Goal: Task Accomplishment & Management: Use online tool/utility

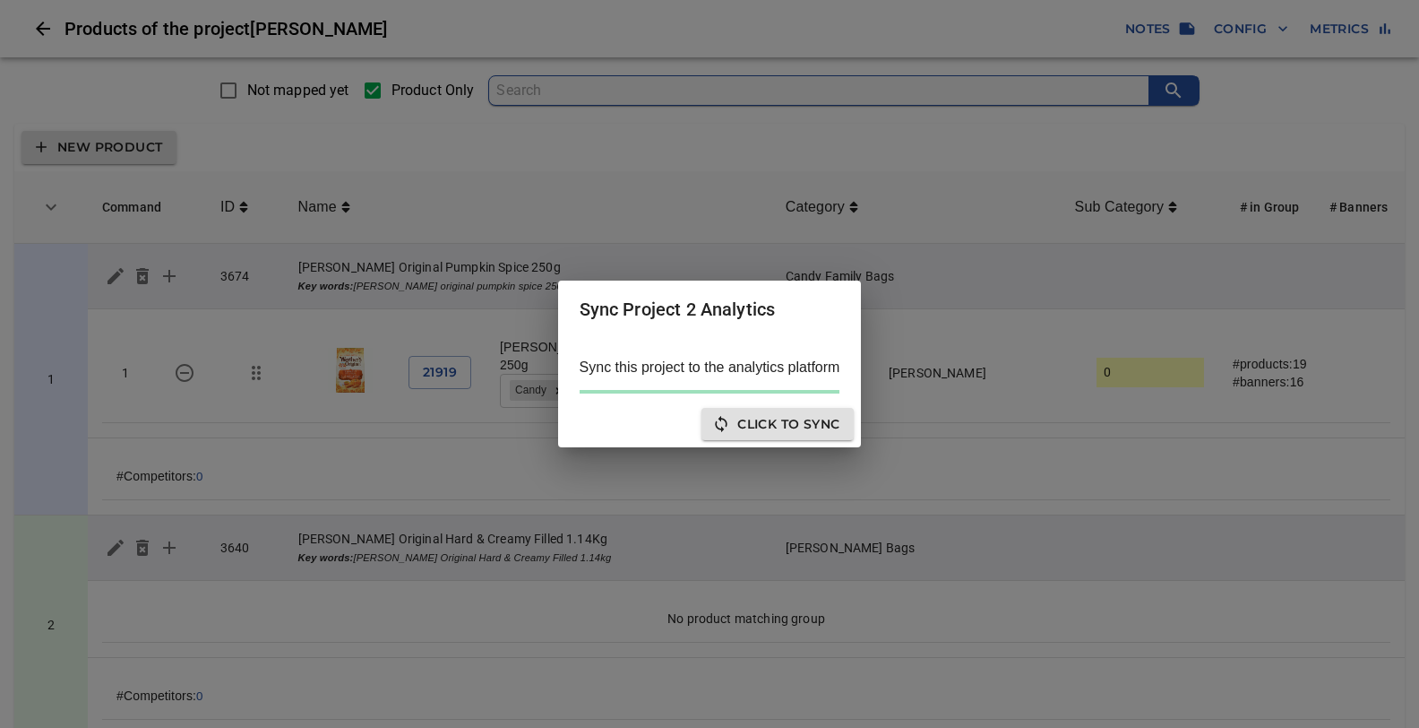
scroll to position [5750, 0]
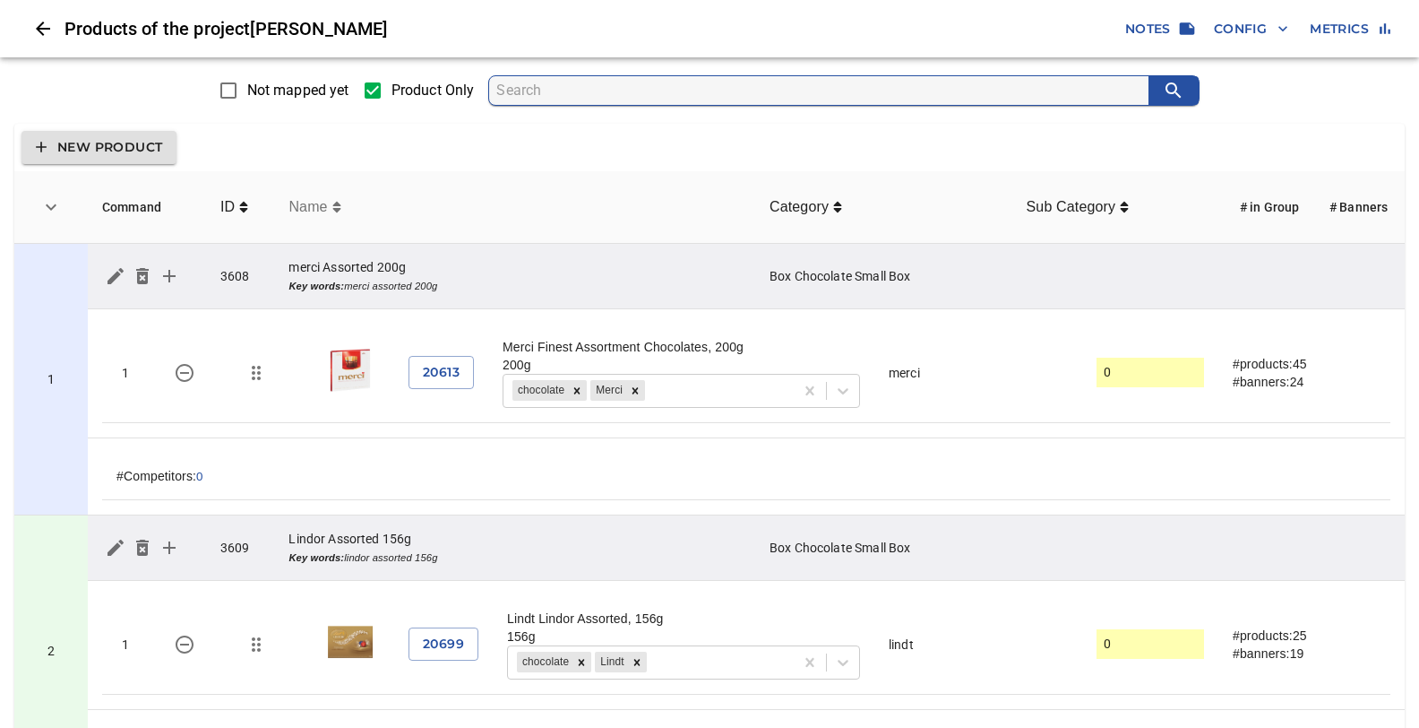
click at [334, 201] on icon "simple table" at bounding box center [336, 207] width 9 height 14
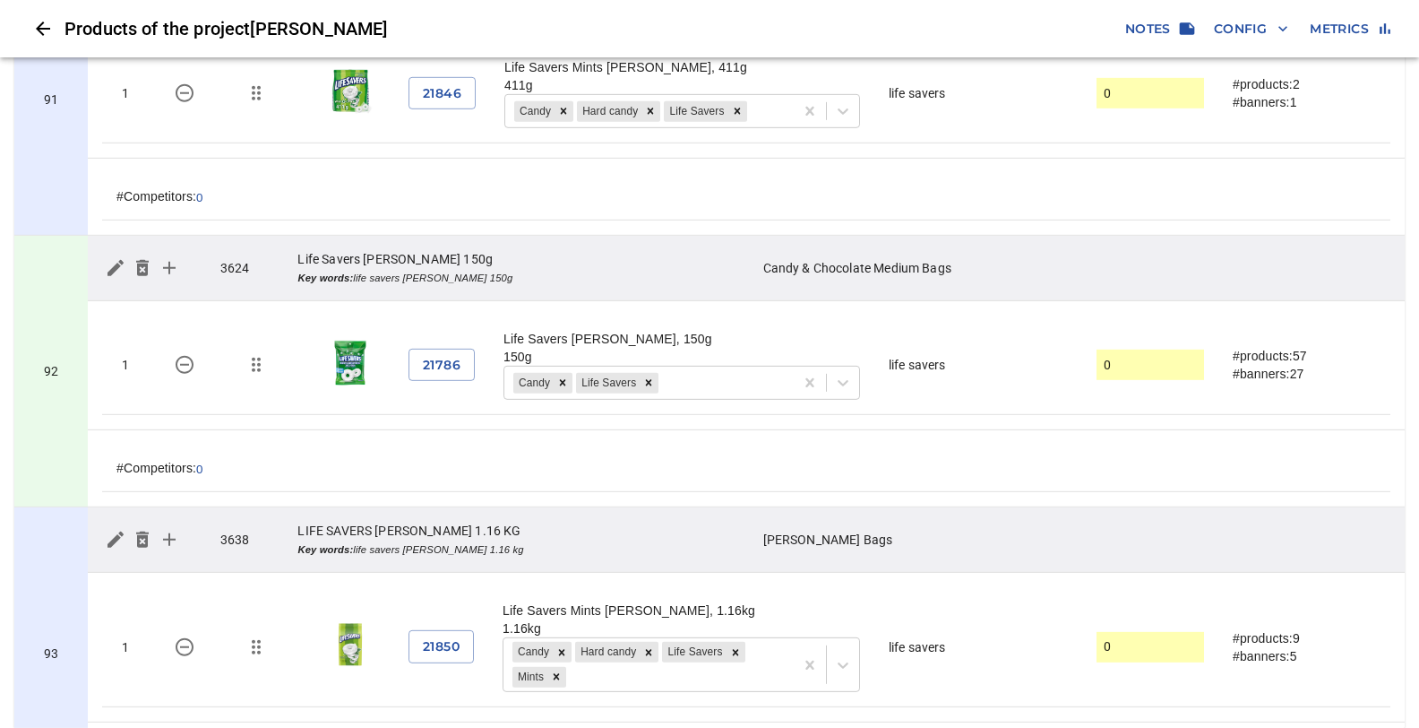
scroll to position [24812, 0]
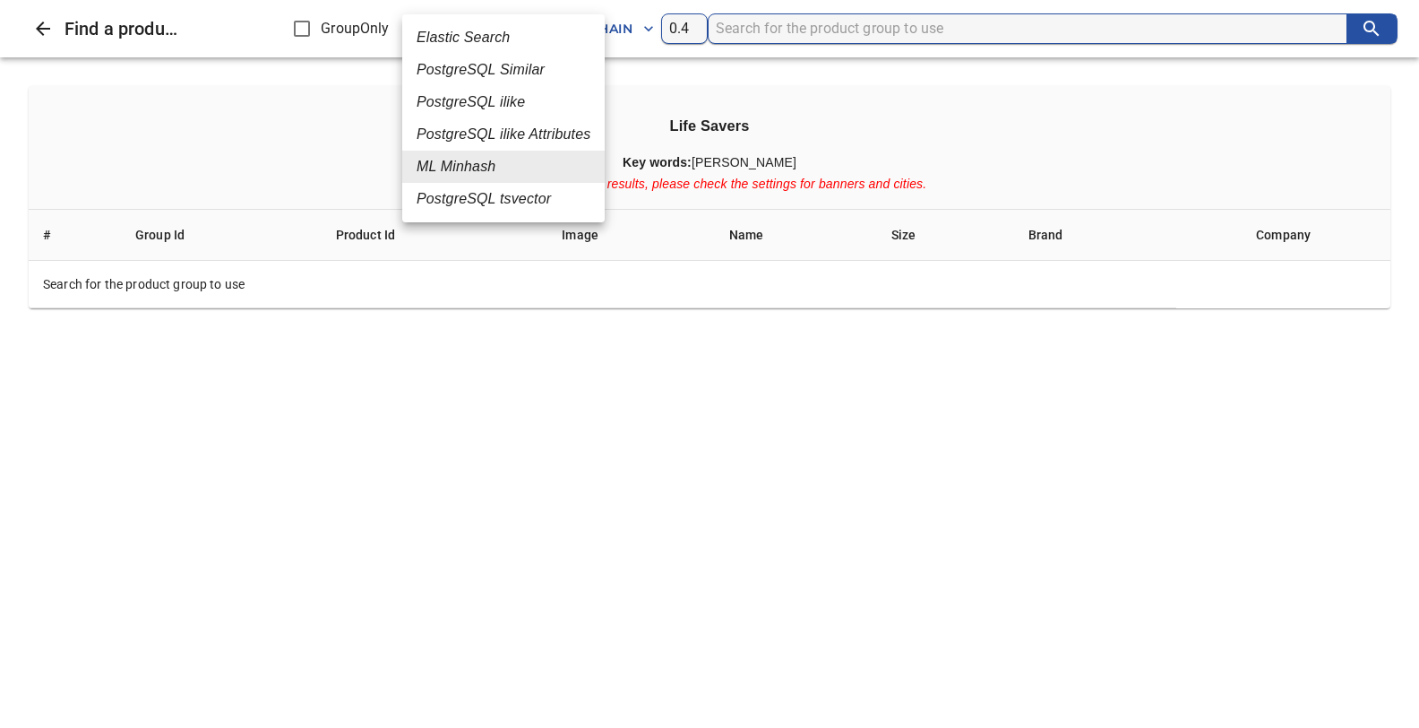
click at [455, 75] on em "PostgreSQL Similar" at bounding box center [481, 70] width 128 height 22
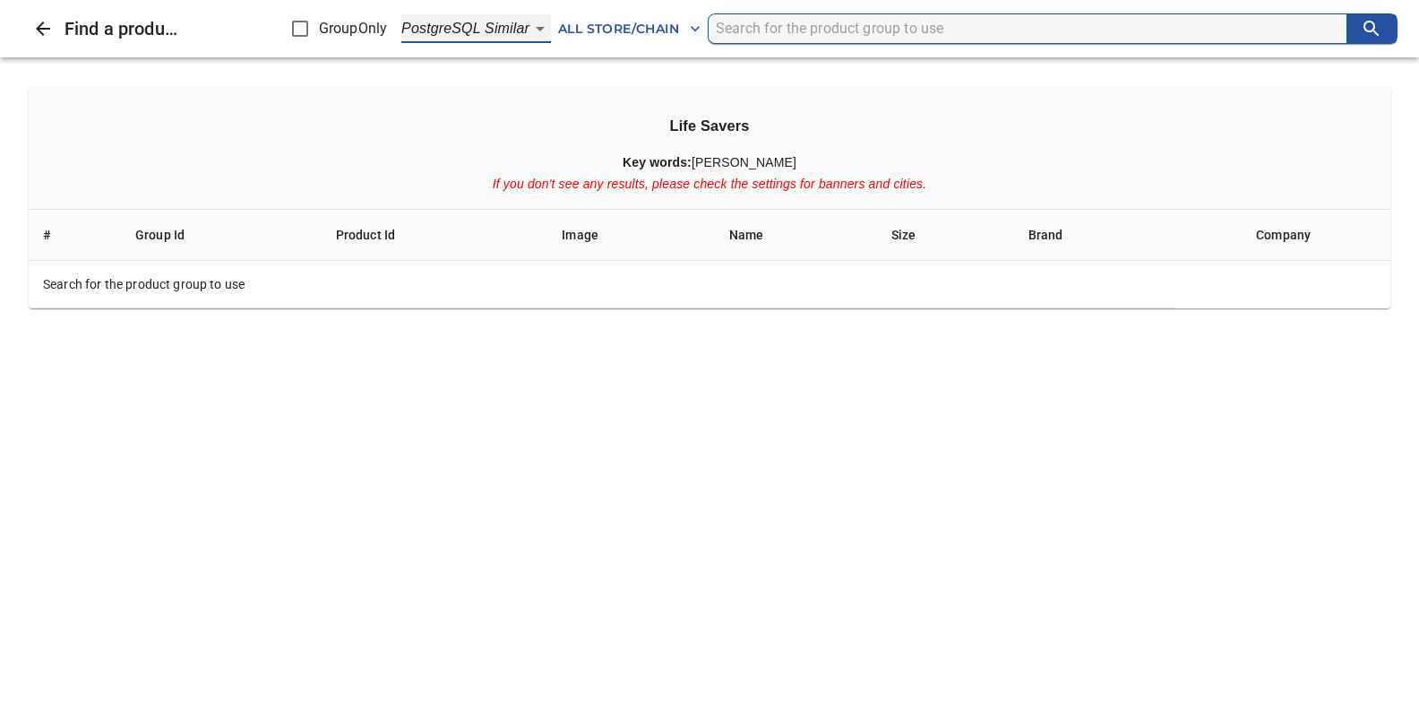
type input "2"
click at [737, 25] on input "search" at bounding box center [1031, 28] width 631 height 29
type input "lifesavers mint"
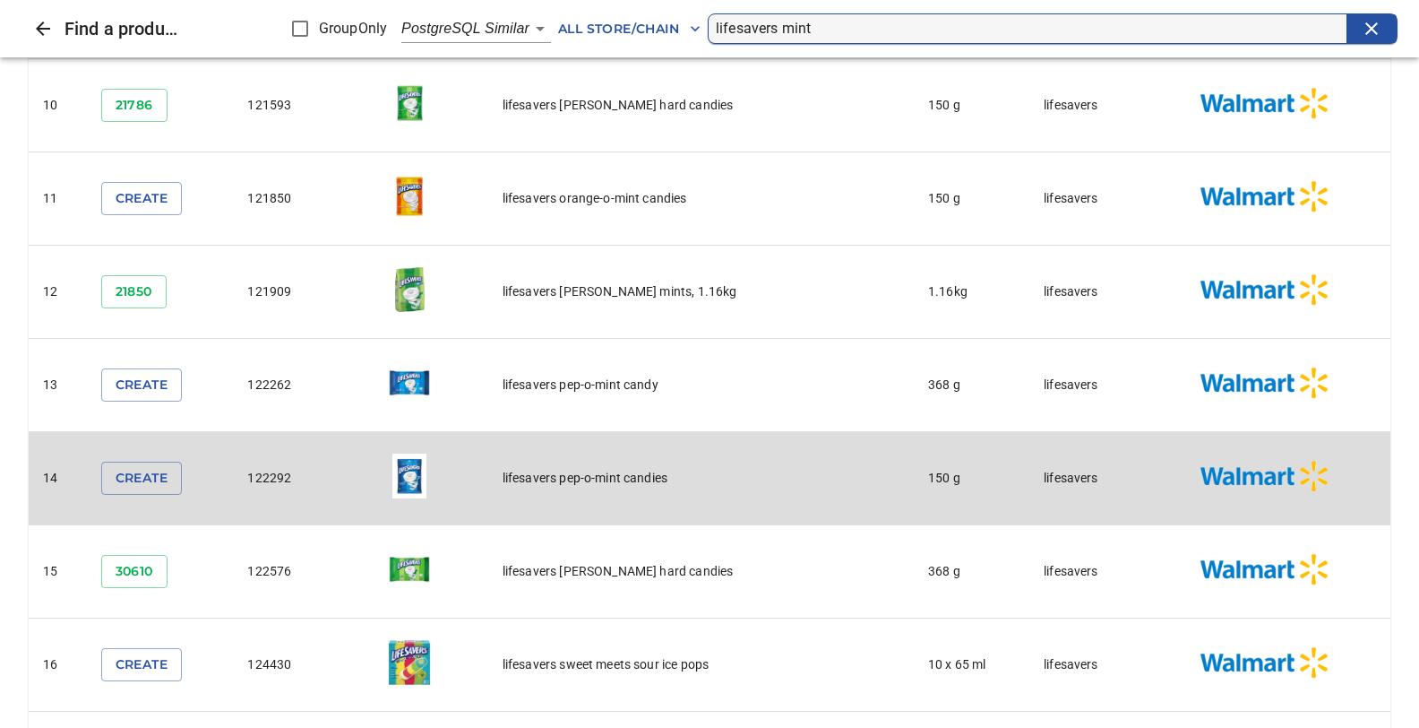
scroll to position [1229, 0]
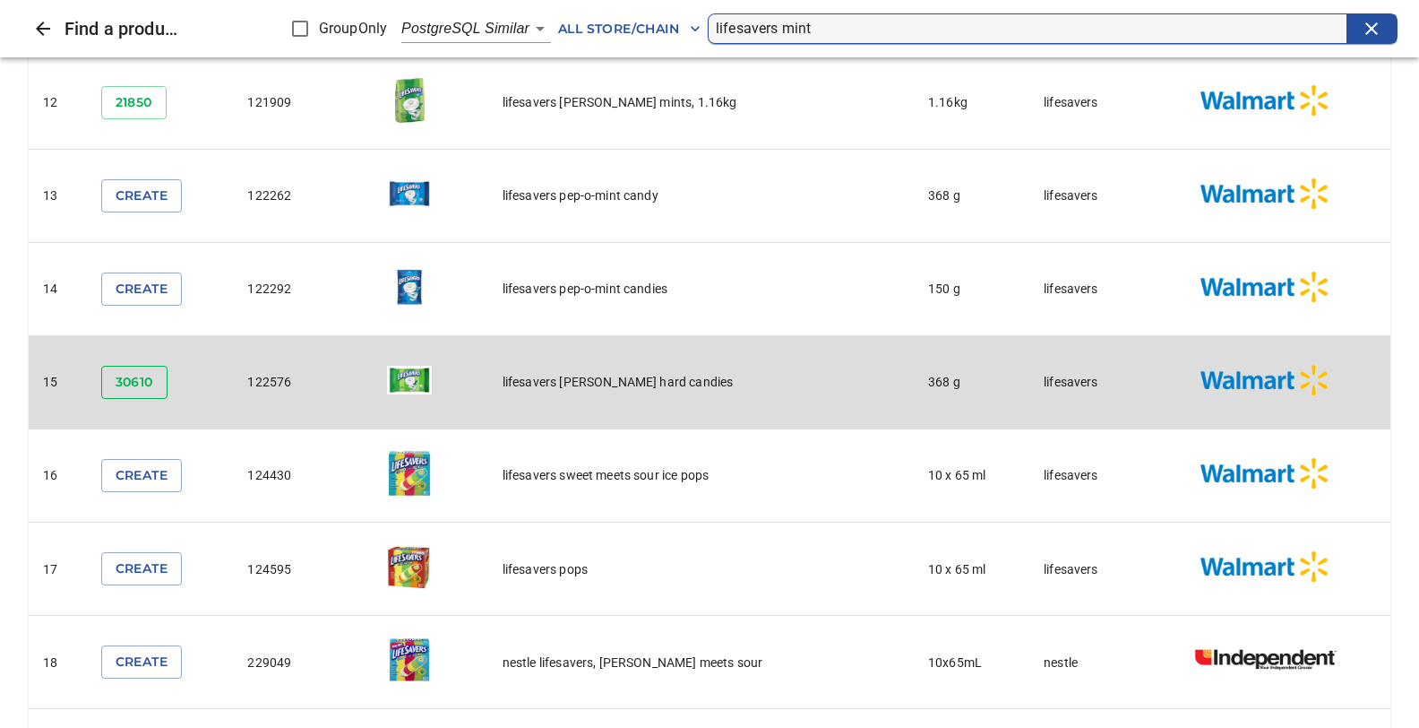
click at [123, 379] on span "30610" at bounding box center [135, 382] width 38 height 22
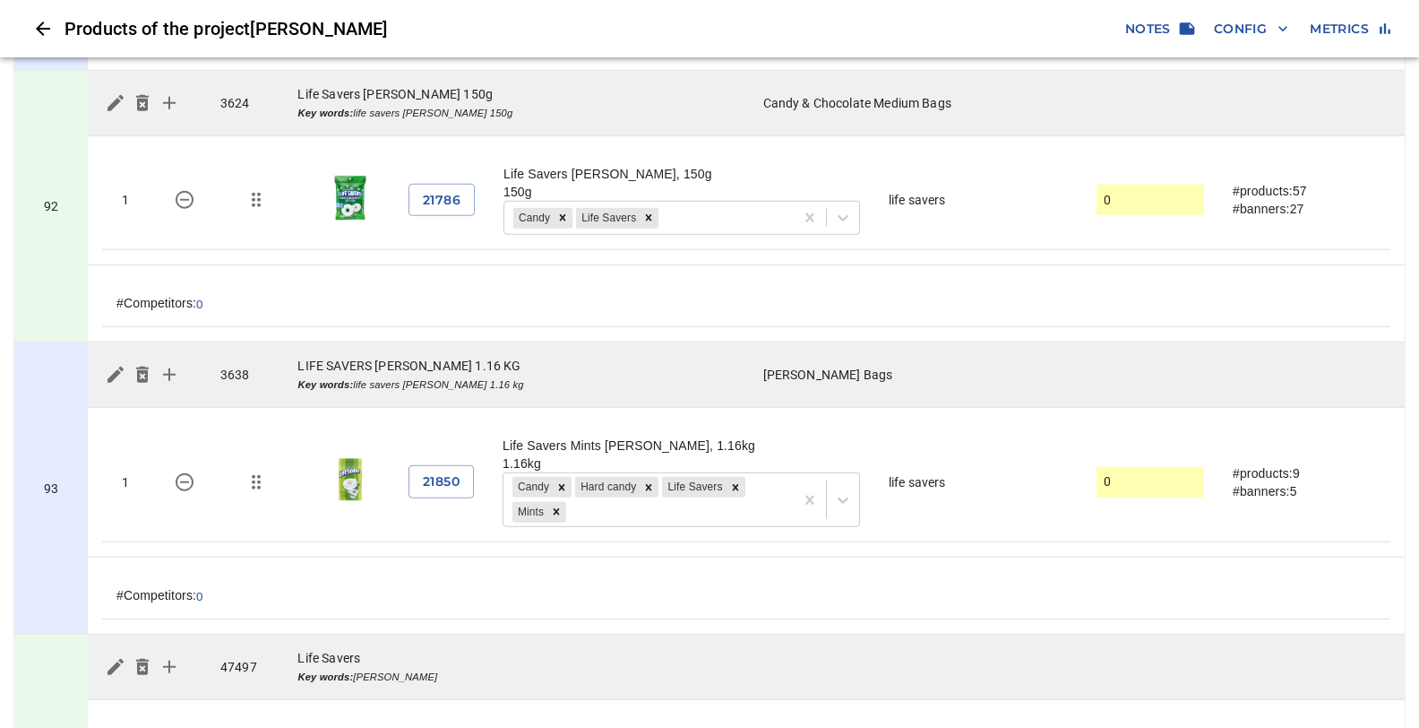
scroll to position [25096, 0]
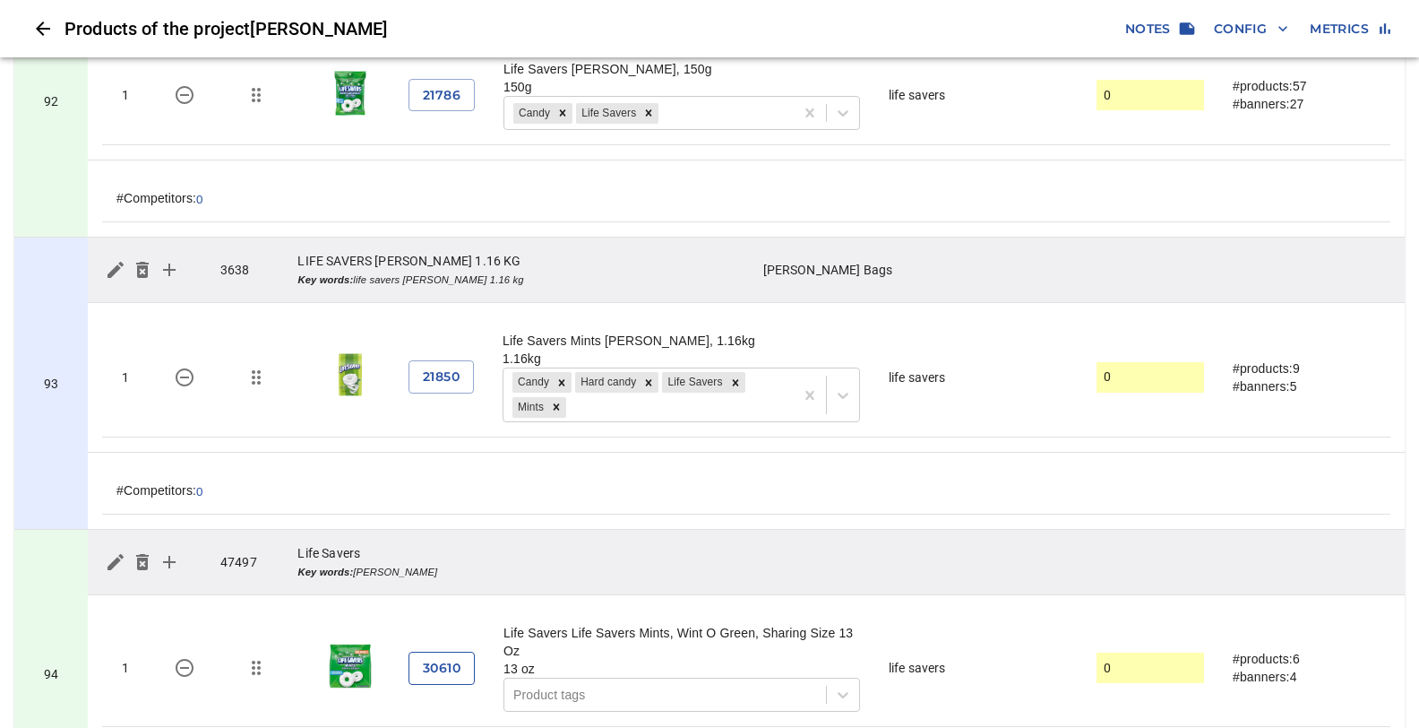
click at [426, 657] on span "30610" at bounding box center [442, 668] width 38 height 22
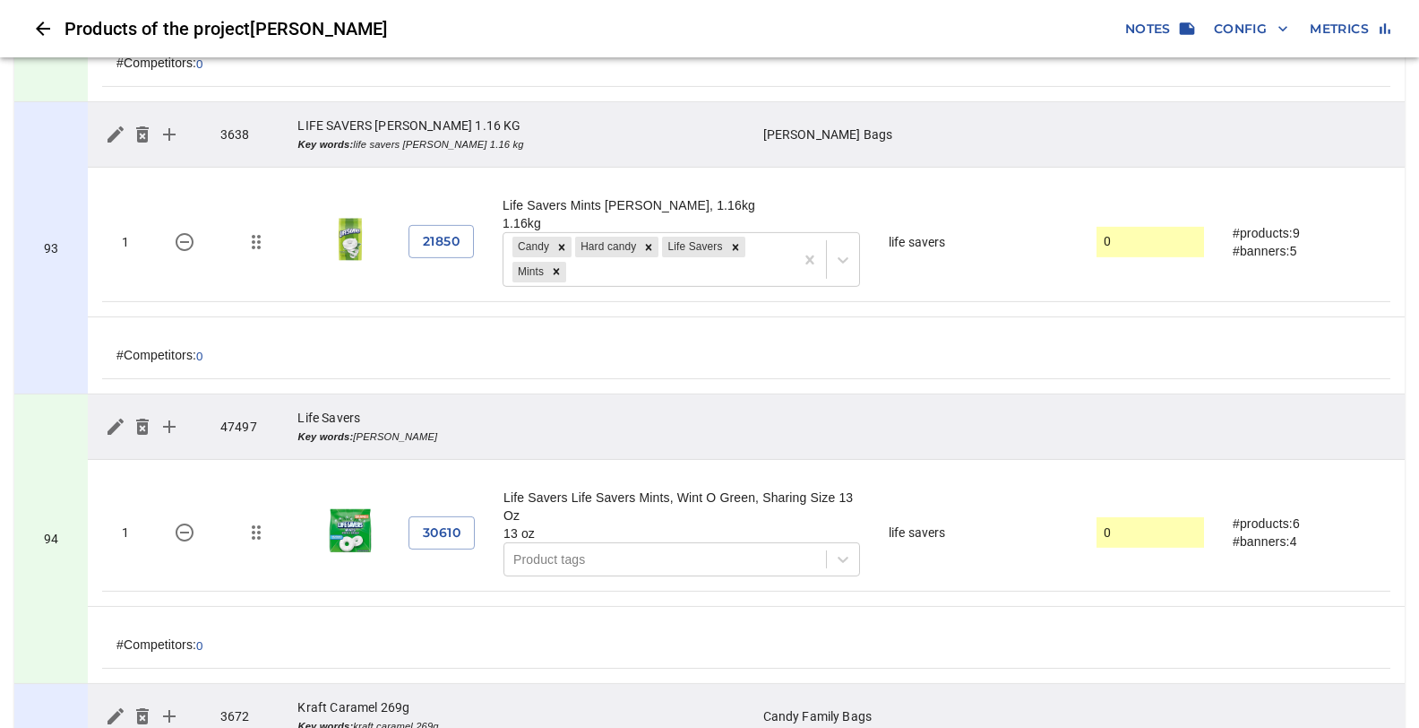
scroll to position [25001, 0]
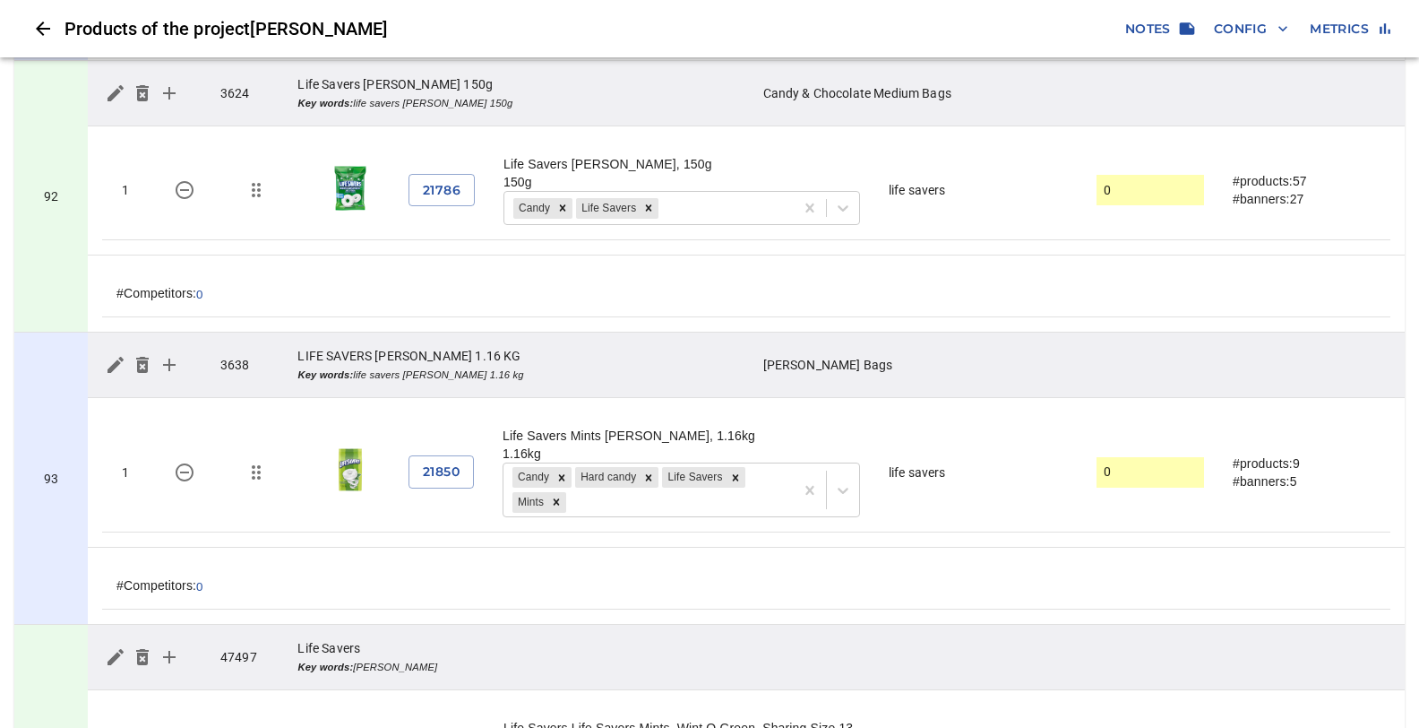
click at [1233, 32] on span "Config" at bounding box center [1251, 29] width 74 height 22
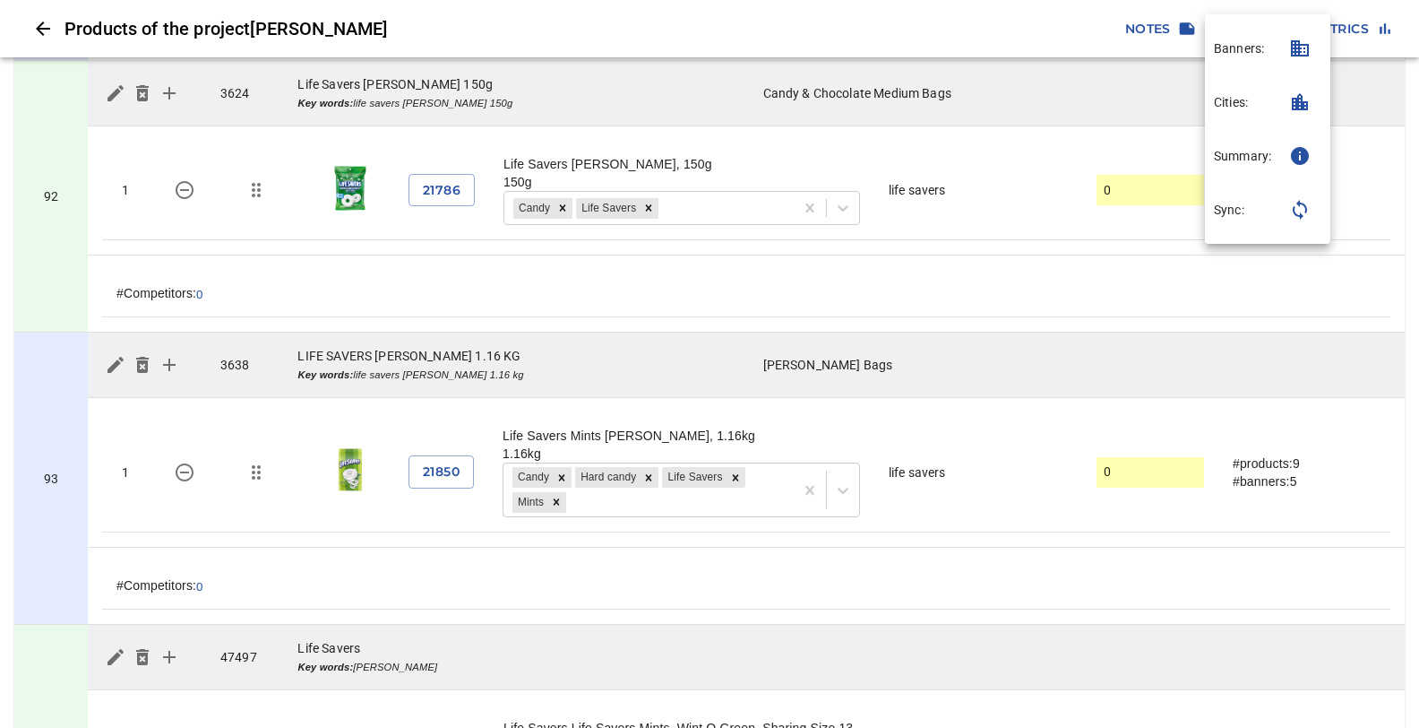
click at [1241, 213] on p "Sync:" at bounding box center [1229, 210] width 30 height 18
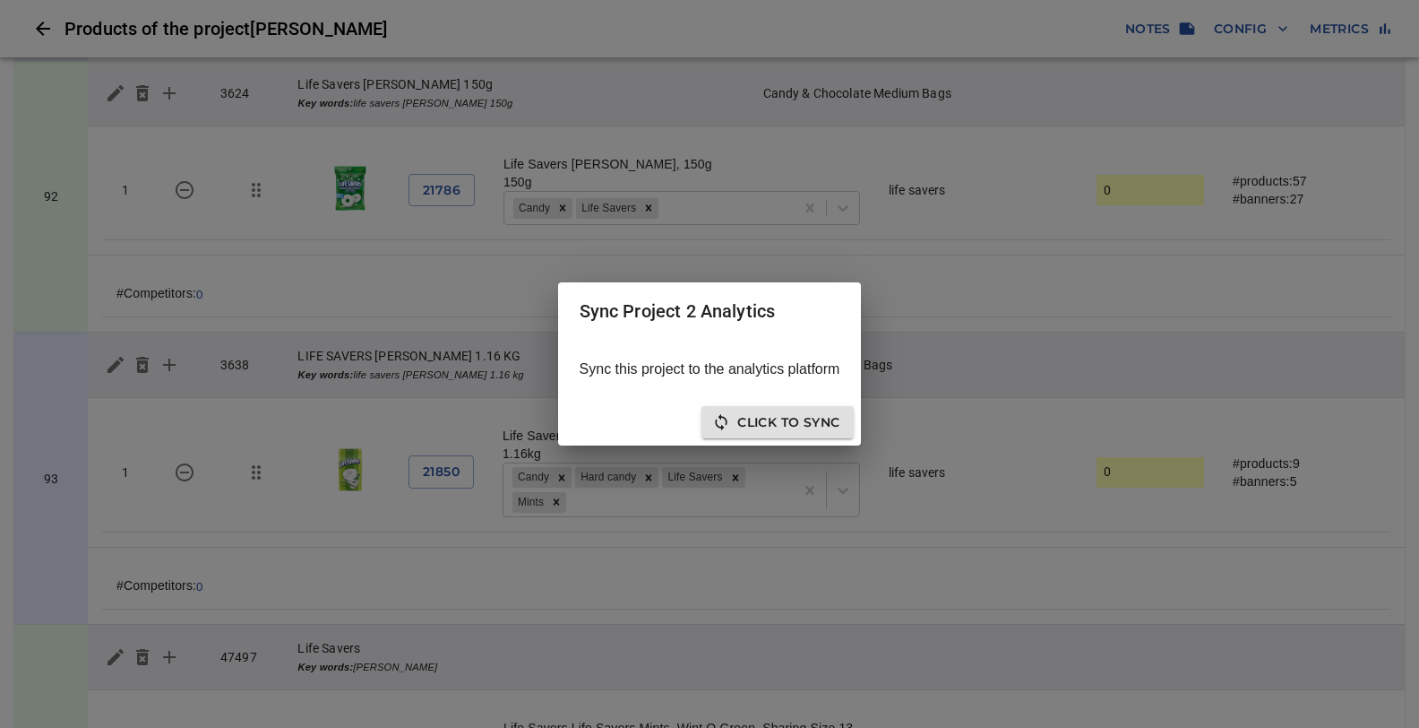
click at [815, 427] on span "Click to sync" at bounding box center [778, 422] width 124 height 22
click at [706, 416] on span "Click to Re-Sync" at bounding box center [686, 422] width 146 height 22
click at [835, 416] on span "Close" at bounding box center [817, 422] width 45 height 22
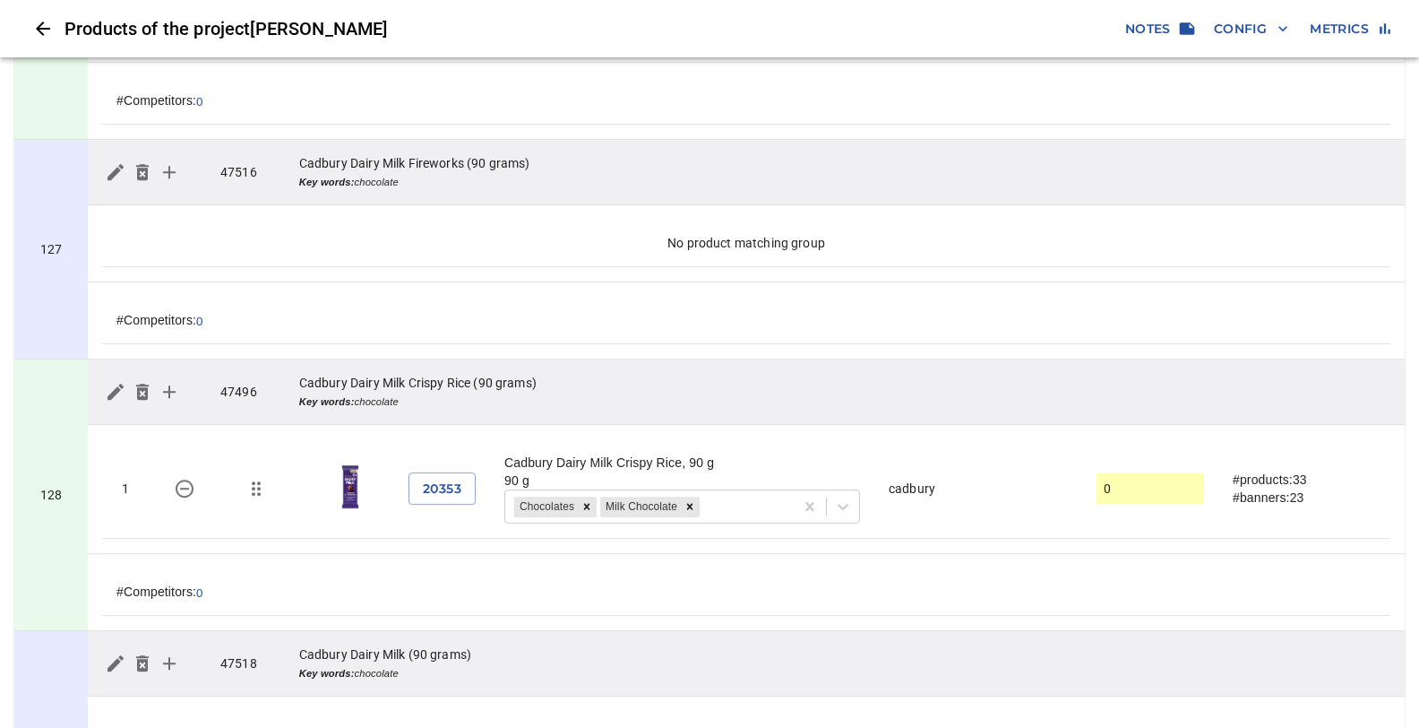
scroll to position [34529, 0]
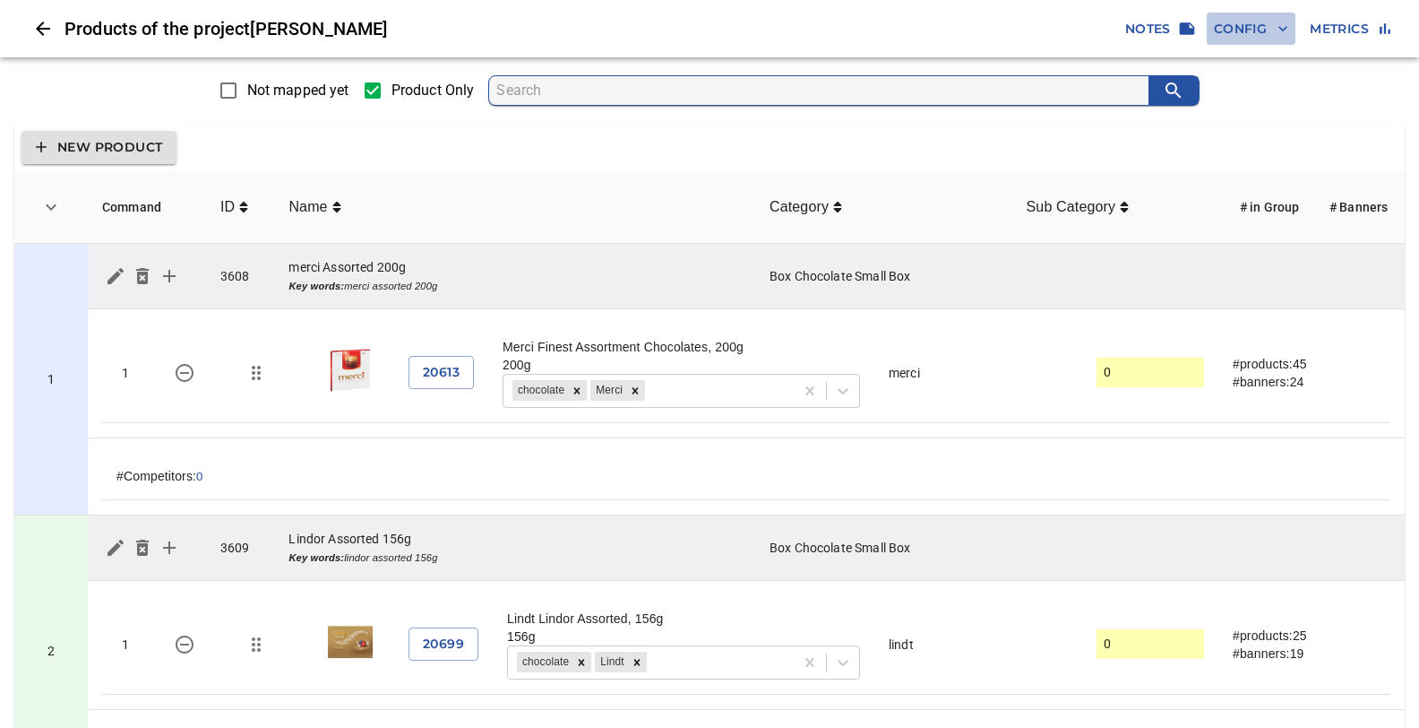
click at [1234, 28] on span "Config" at bounding box center [1251, 29] width 74 height 22
click at [1240, 210] on p "Sync:" at bounding box center [1229, 210] width 30 height 18
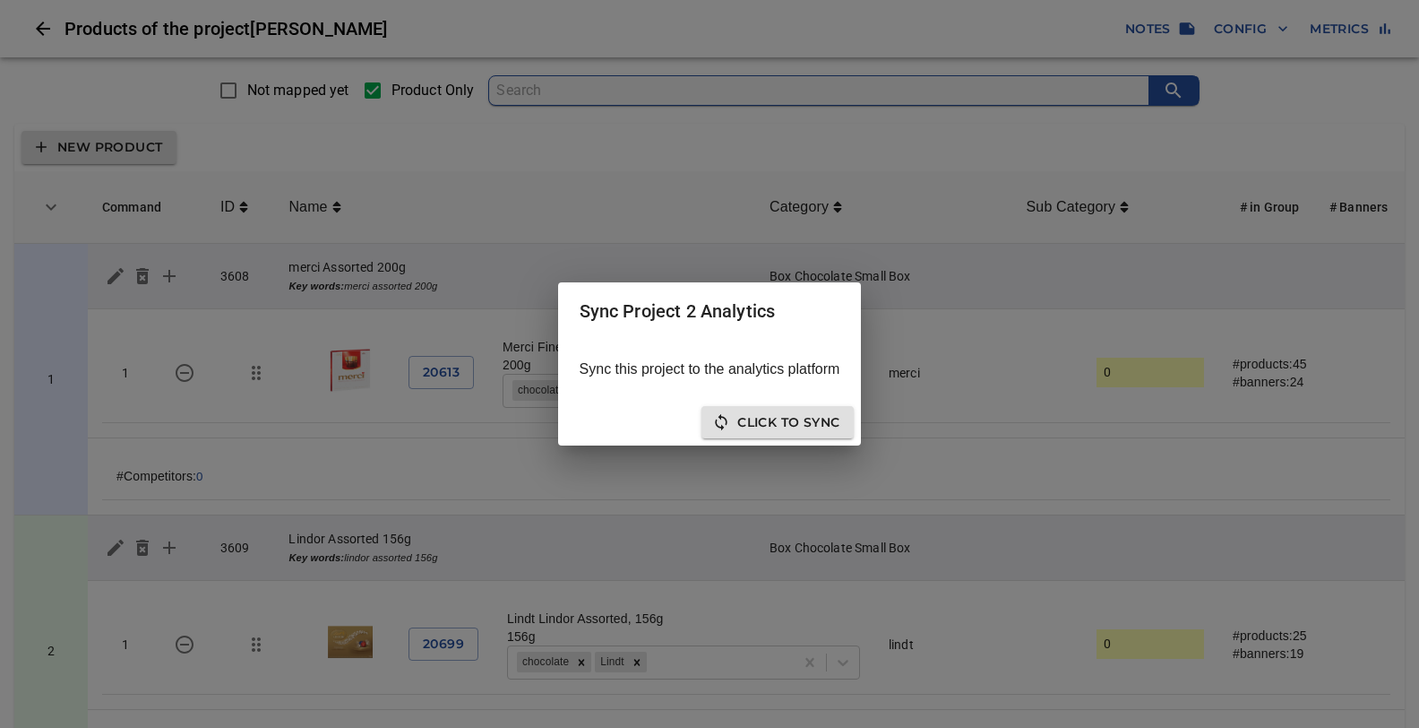
click at [801, 420] on span "Click to sync" at bounding box center [778, 422] width 124 height 22
click at [673, 416] on span "Click to Re-Sync" at bounding box center [686, 422] width 146 height 22
click at [826, 422] on span "Close" at bounding box center [817, 422] width 45 height 22
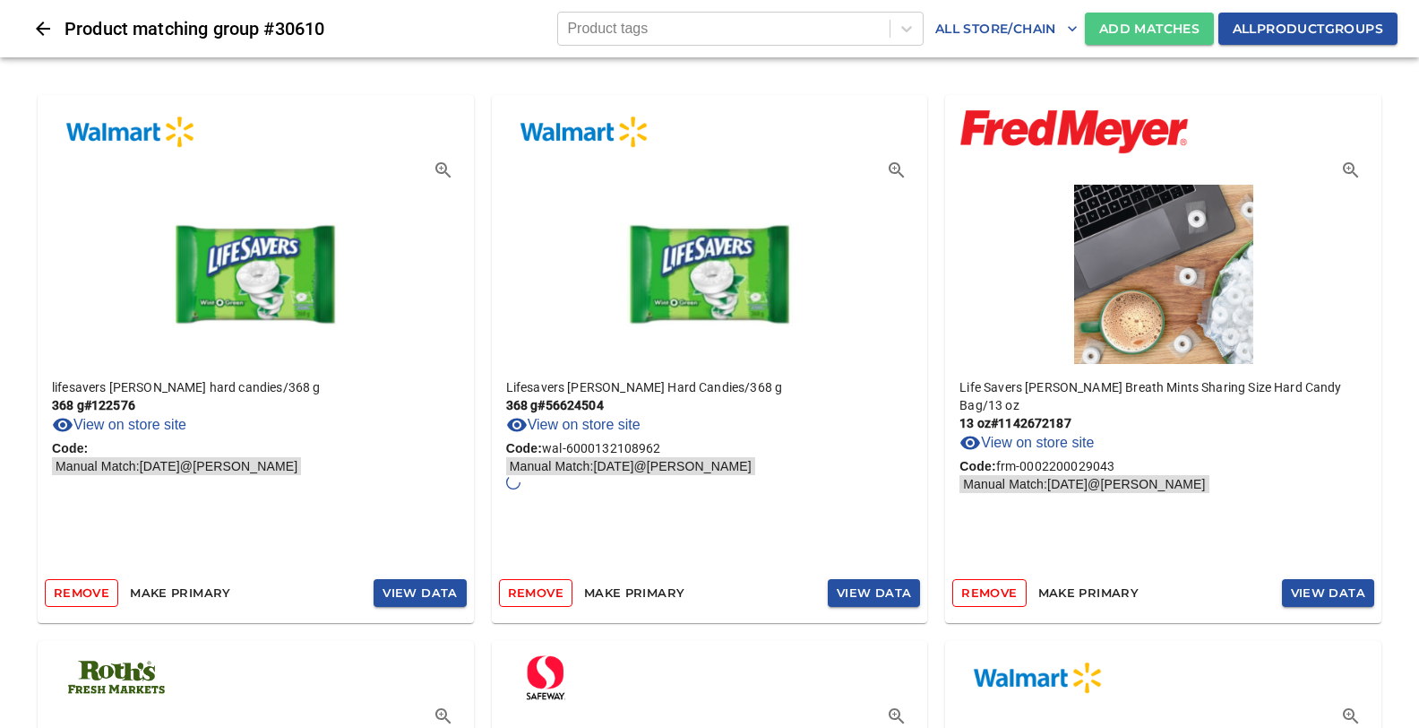
click at [1165, 26] on span "Add Matches" at bounding box center [1150, 29] width 100 height 22
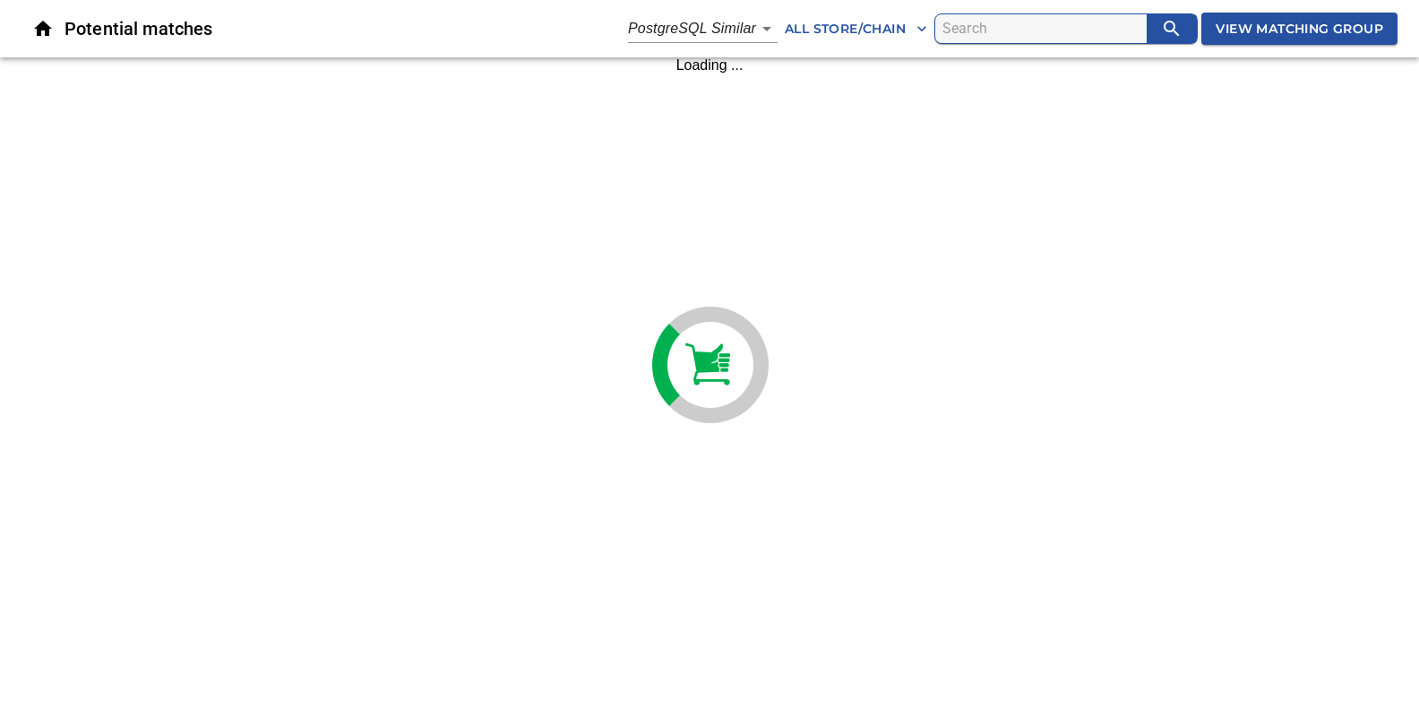
click at [762, 28] on body "tspan{white-space:pre} Potential matches PostgreSQL Similar 2 All Store/Chain V…" at bounding box center [709, 36] width 1419 height 73
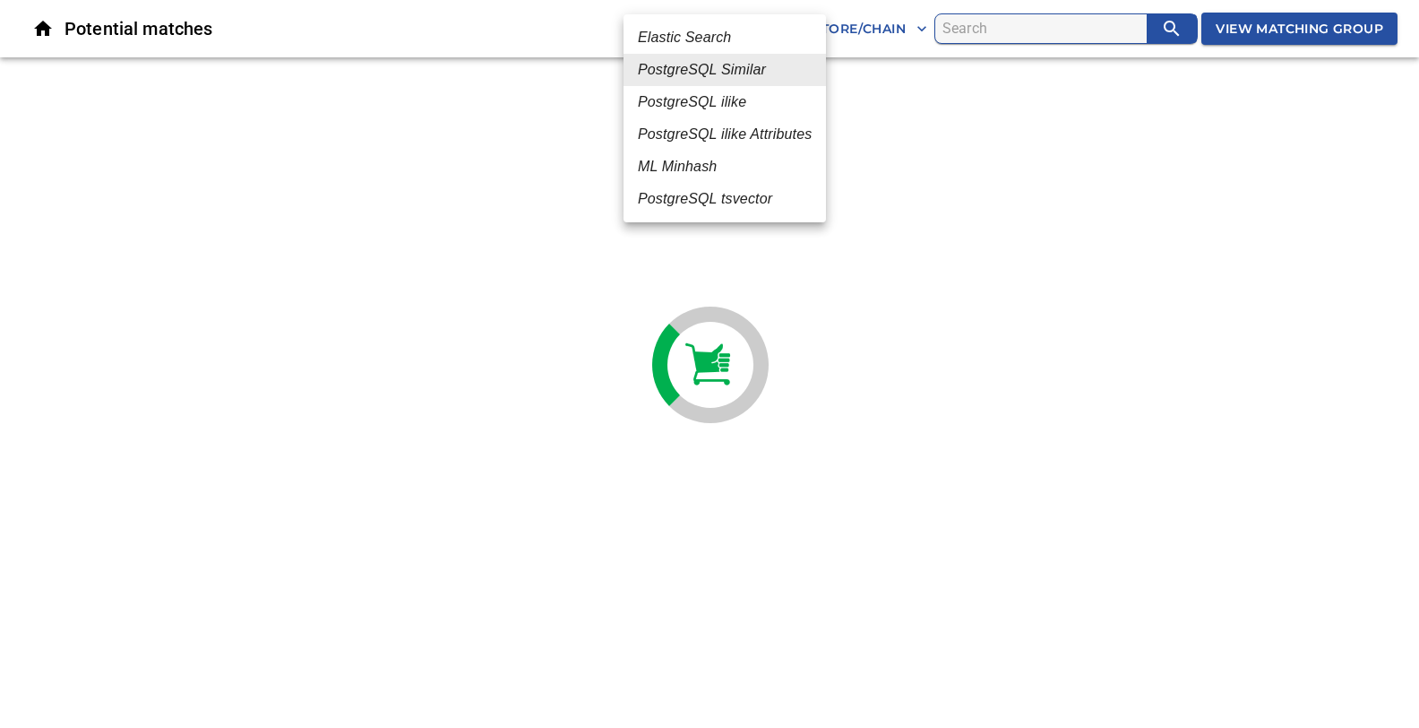
click at [679, 165] on em "ML Minhash" at bounding box center [677, 167] width 79 height 22
type input "3"
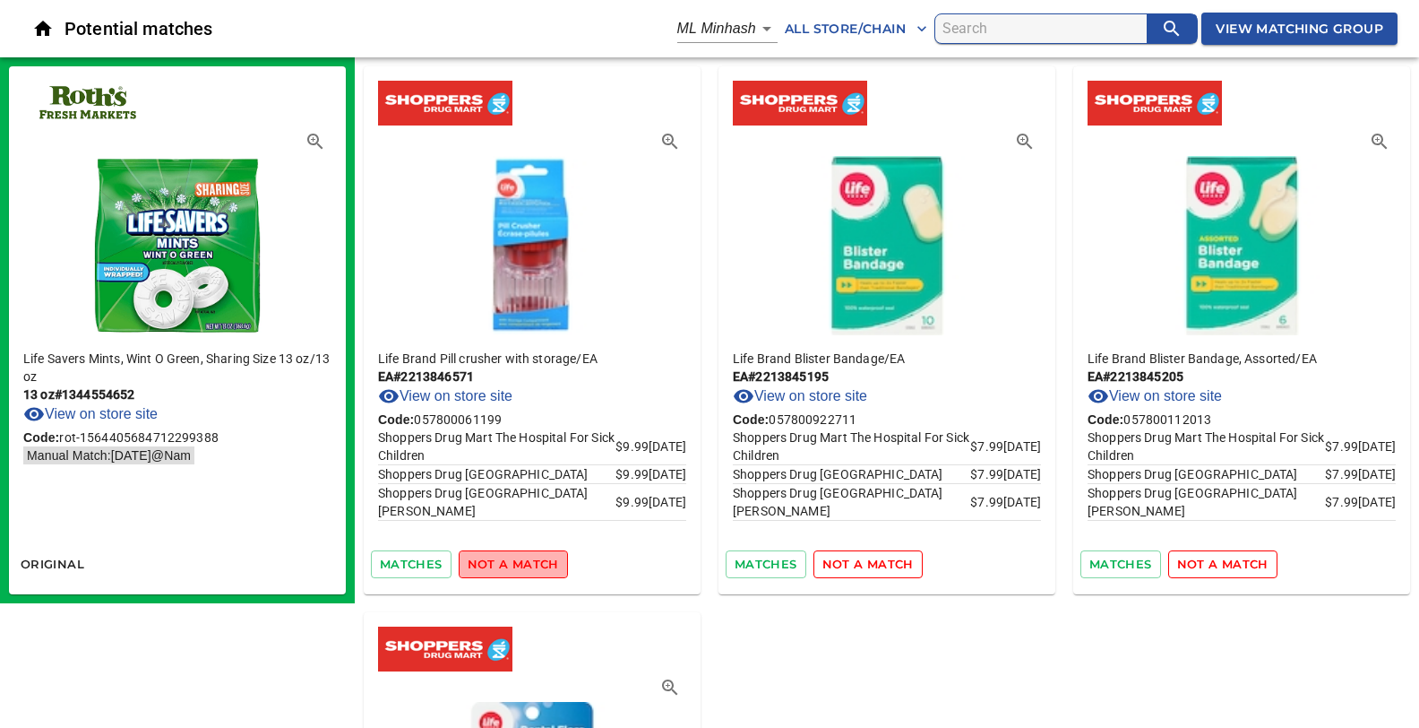
click at [521, 560] on span "not a match" at bounding box center [513, 564] width 91 height 21
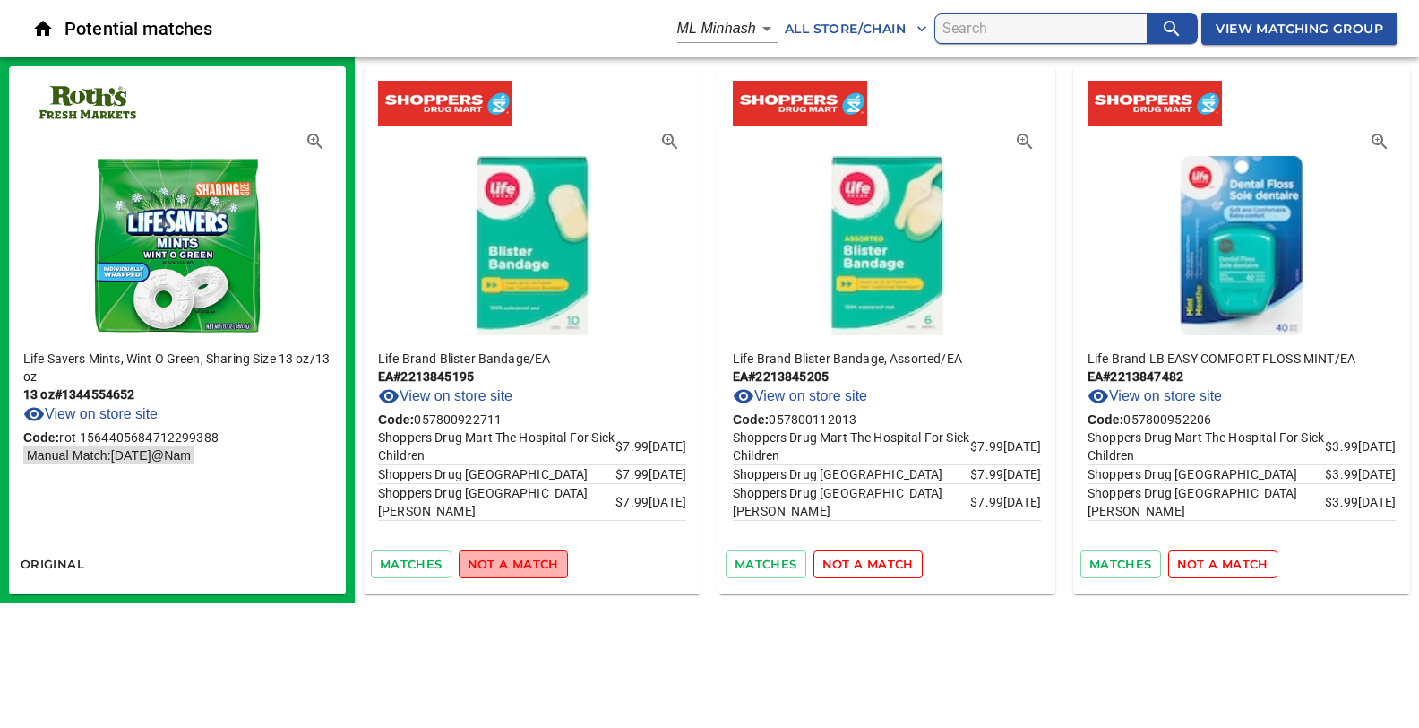
click at [521, 560] on span "not a match" at bounding box center [513, 564] width 91 height 21
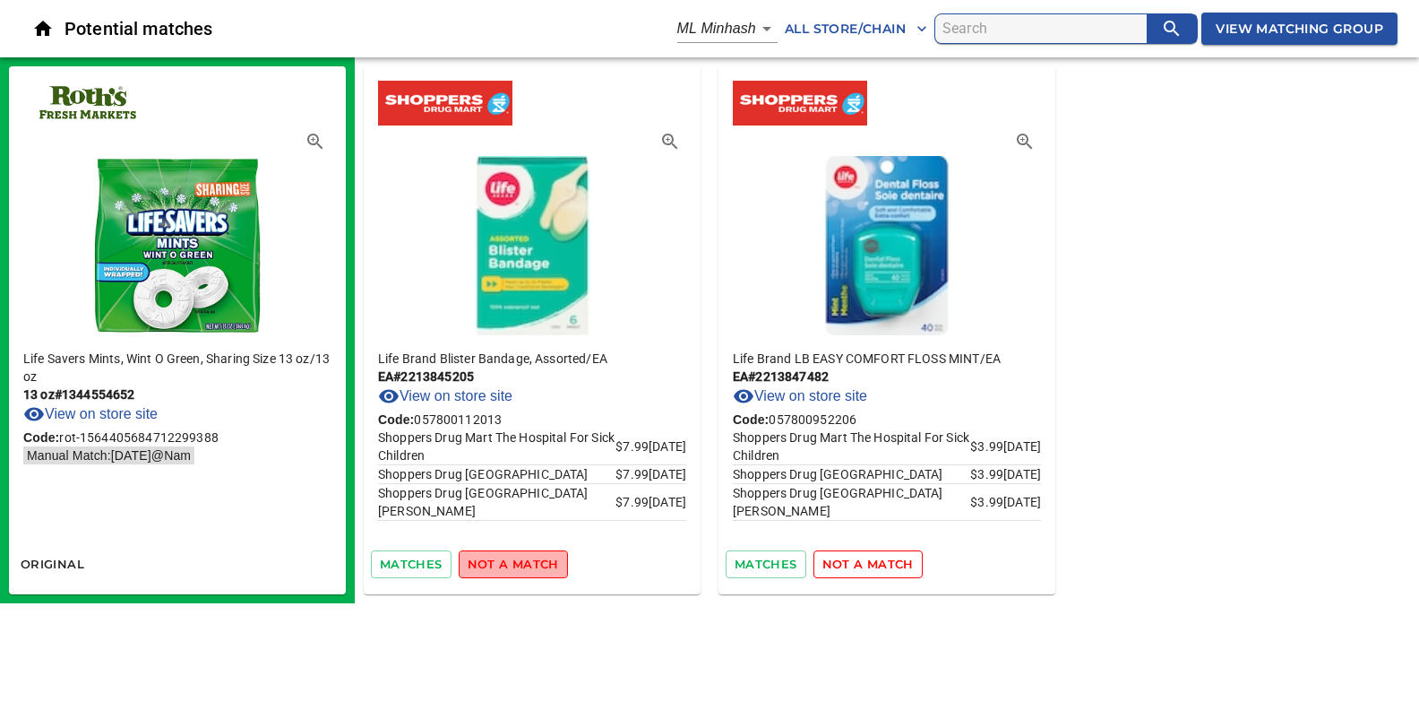
click at [521, 560] on span "not a match" at bounding box center [513, 564] width 91 height 21
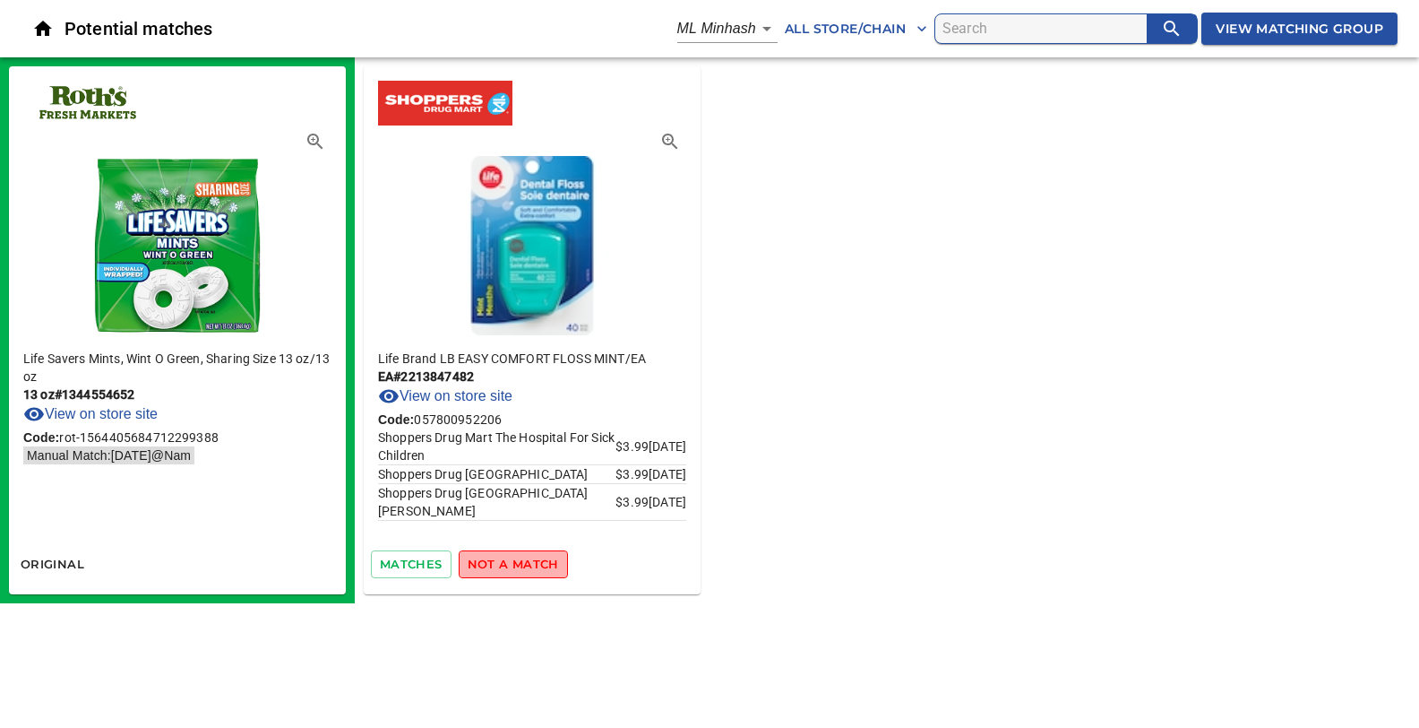
click at [521, 560] on span "not a match" at bounding box center [513, 564] width 91 height 21
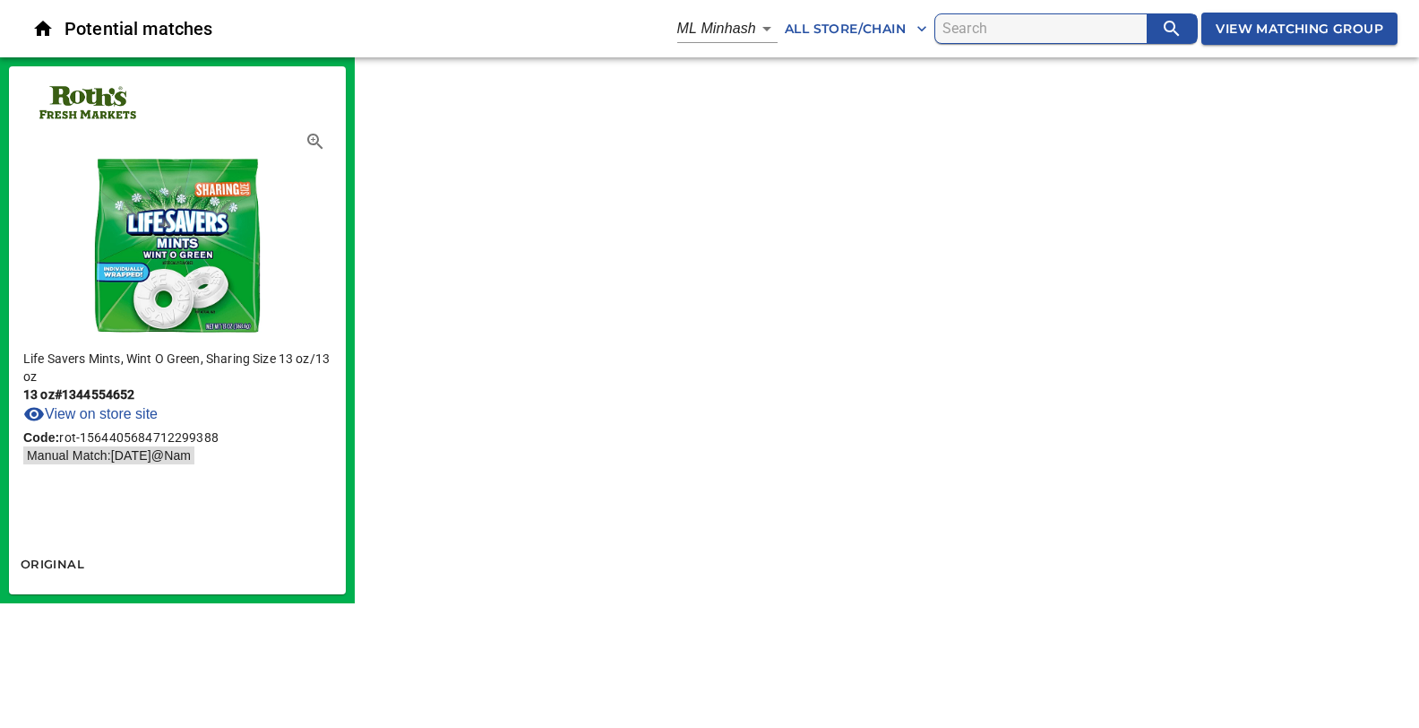
click at [1268, 29] on span "View Matching Group" at bounding box center [1300, 29] width 168 height 22
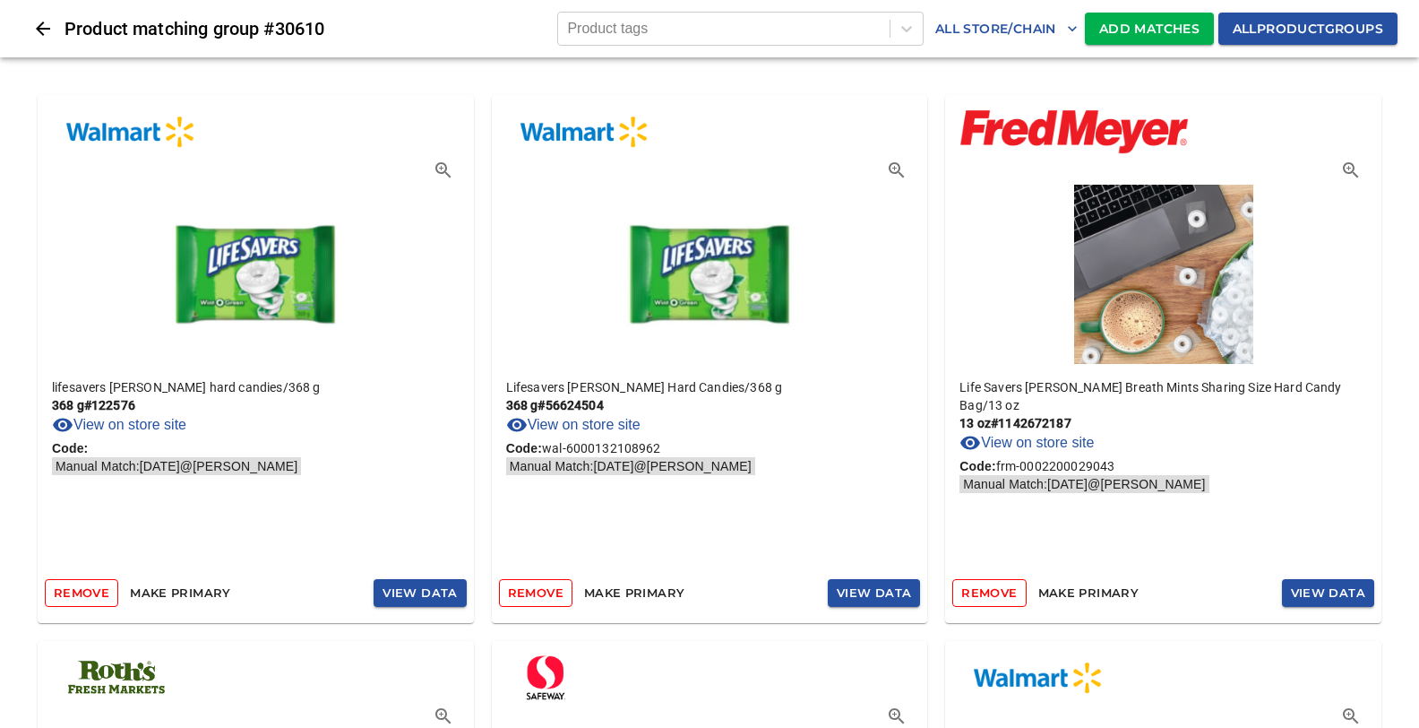
click at [1126, 29] on span "Add Matches" at bounding box center [1150, 29] width 100 height 22
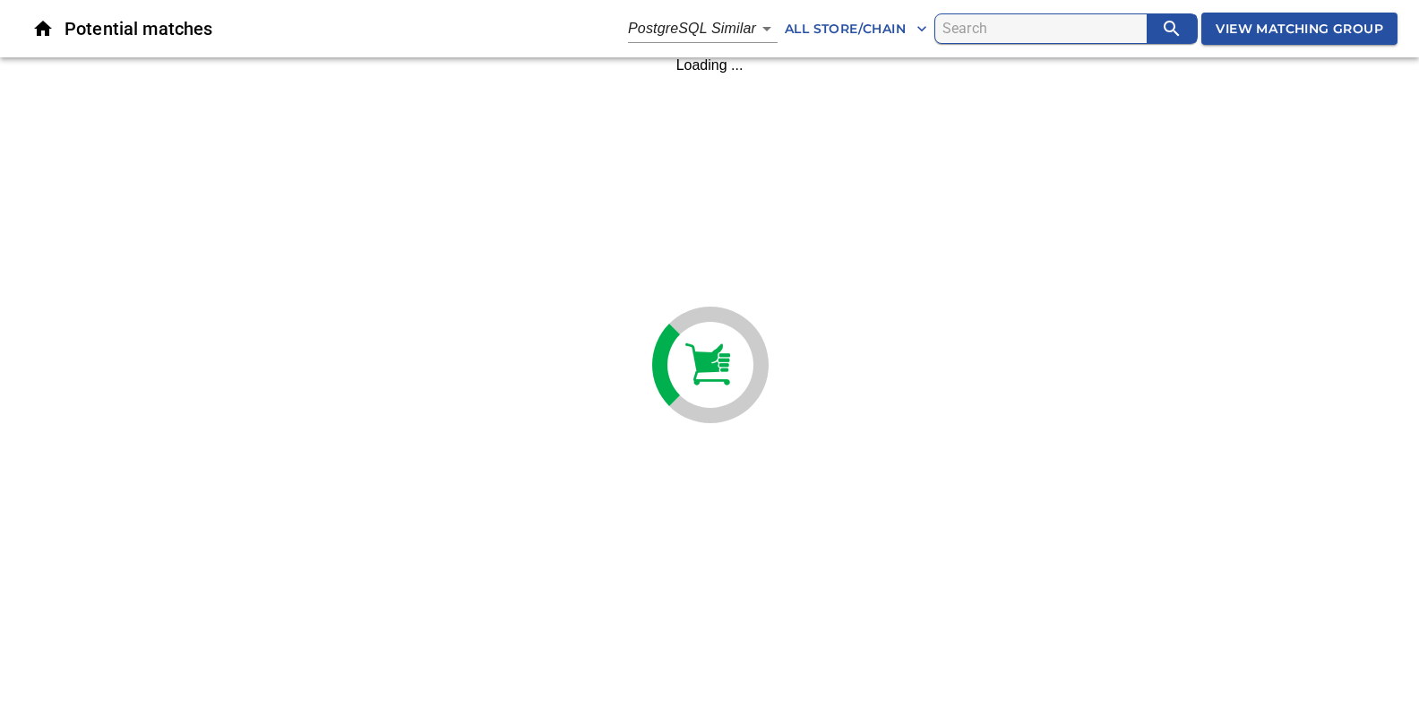
click at [758, 28] on body "tspan{white-space:pre} Potential matches PostgreSQL Similar 2 All Store/Chain V…" at bounding box center [709, 36] width 1419 height 73
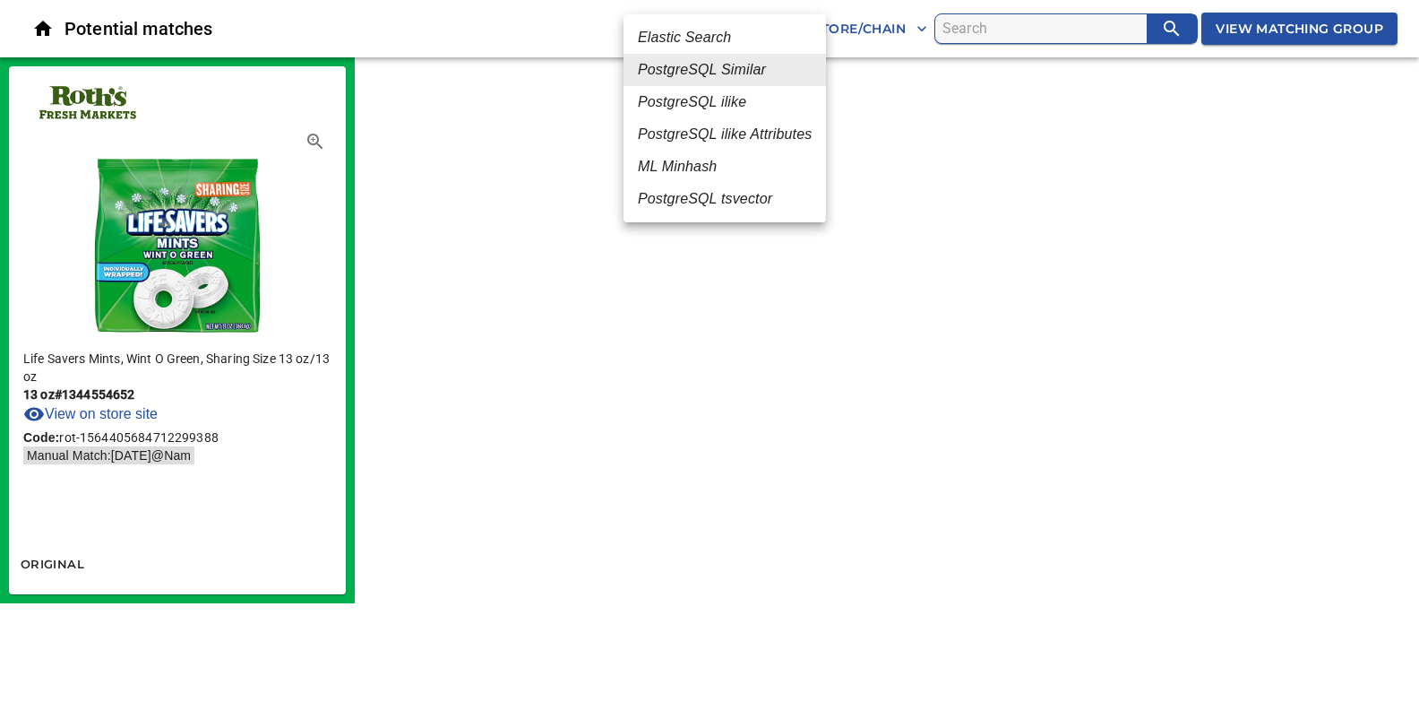
click at [676, 165] on em "ML Minhash" at bounding box center [677, 167] width 79 height 22
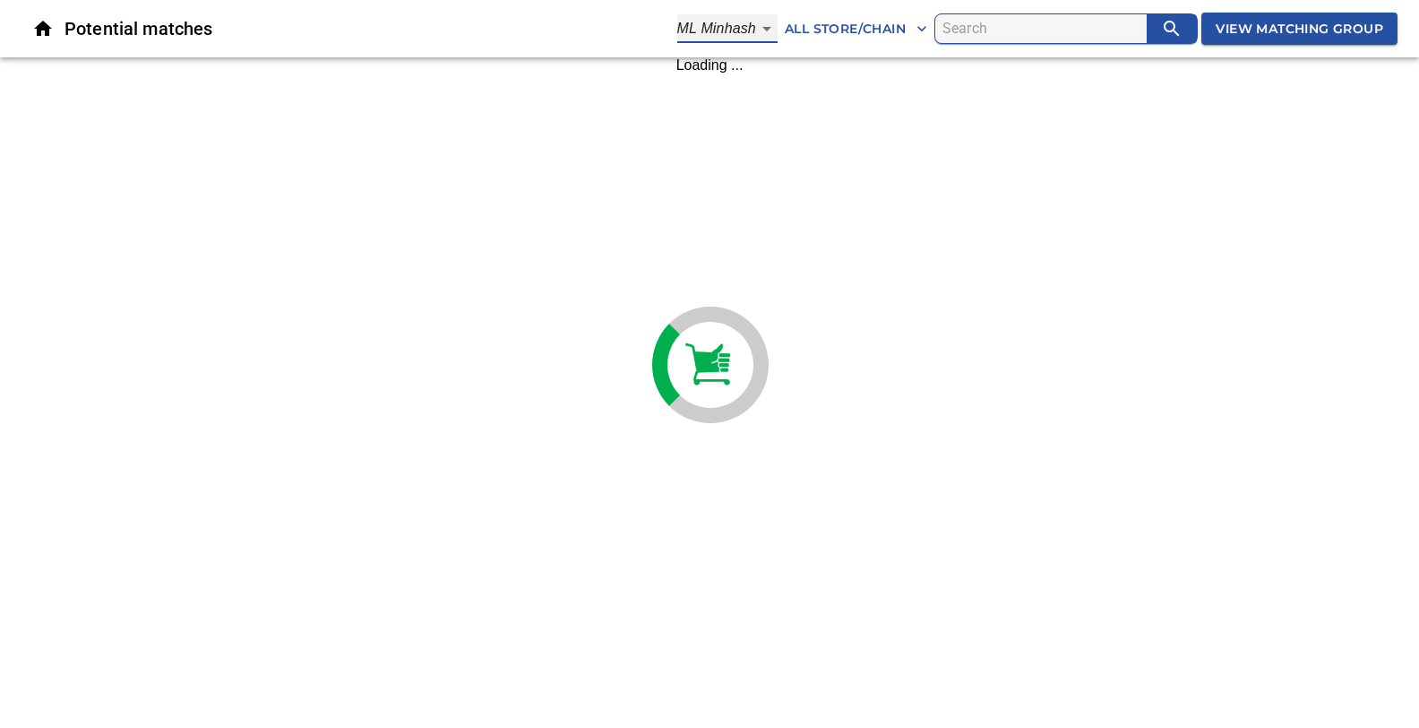
type input "3"
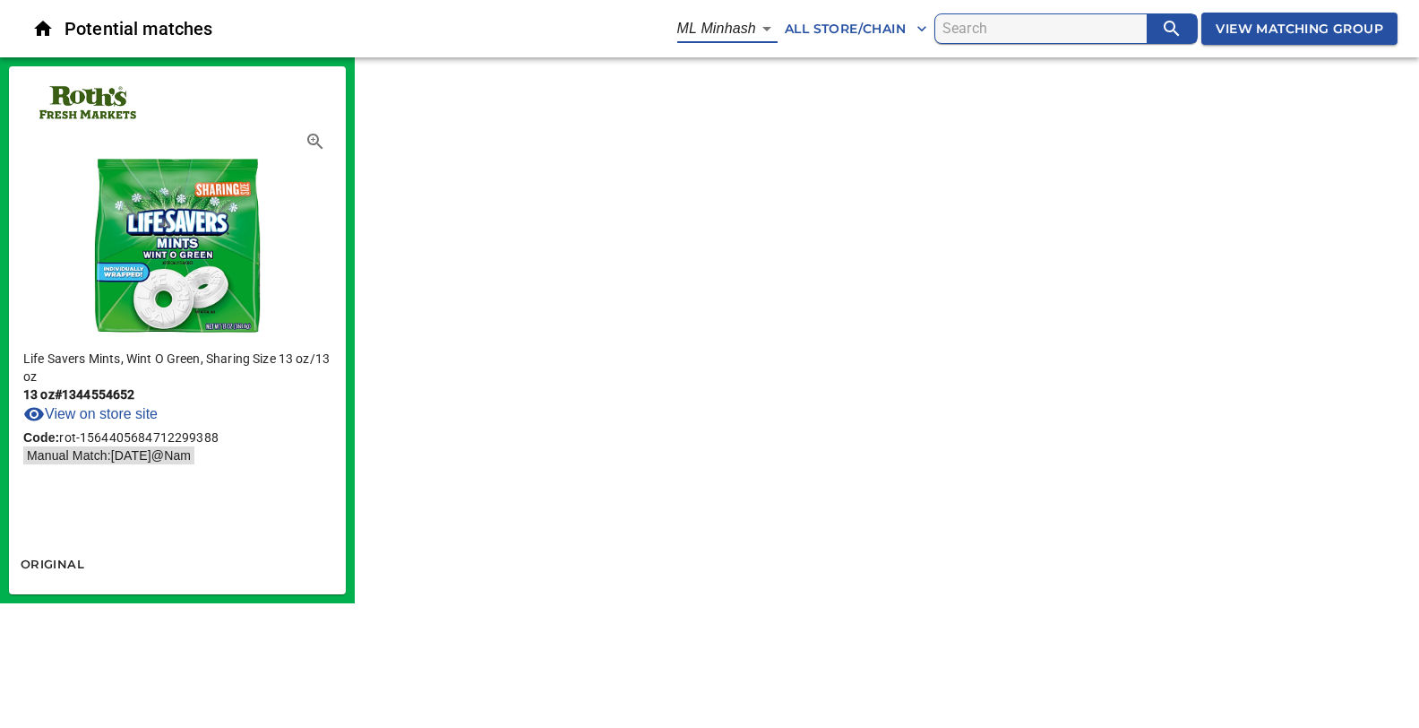
click at [1274, 29] on span "View Matching Group" at bounding box center [1300, 29] width 168 height 22
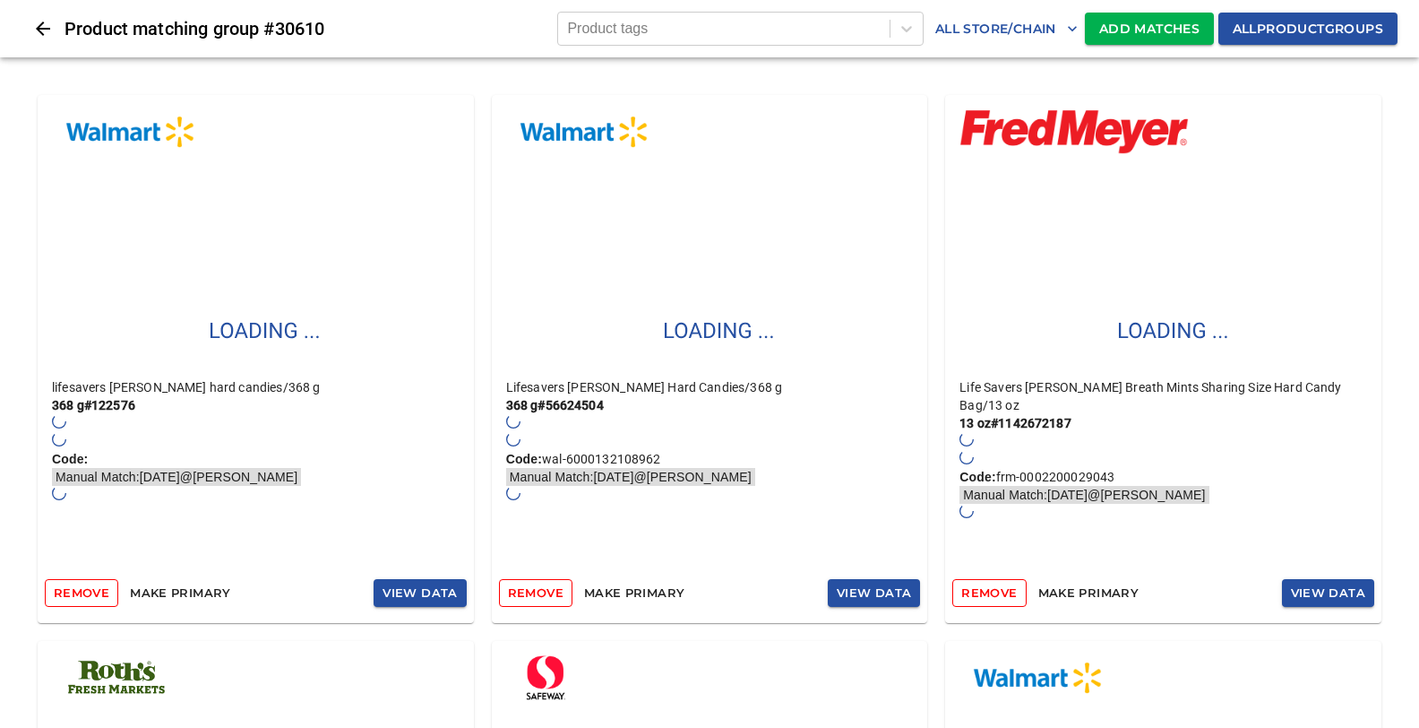
click at [1140, 26] on span "Add Matches" at bounding box center [1150, 29] width 100 height 22
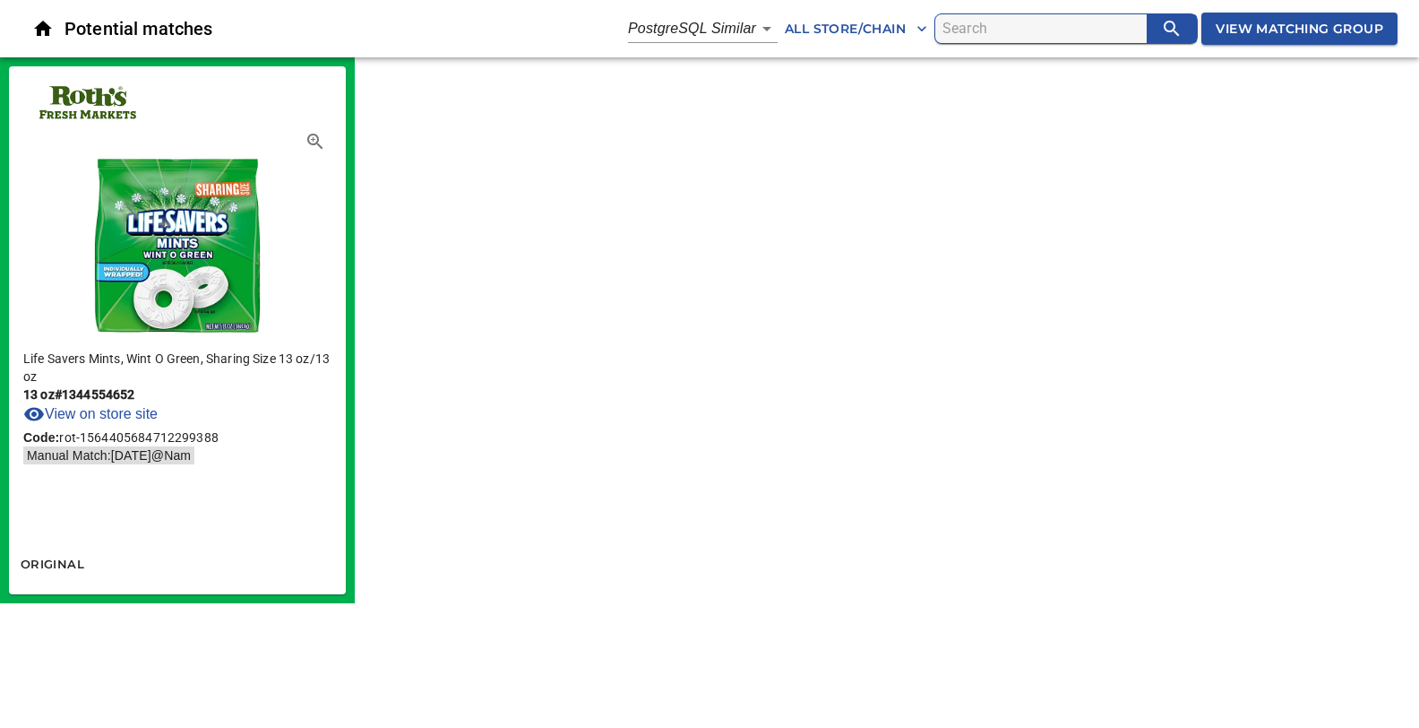
click at [723, 208] on div "Life Savers Mints, Wint O Green, Sharing Size 13 oz / 13 oz 13 oz # 1344554652 …" at bounding box center [709, 330] width 1419 height 546
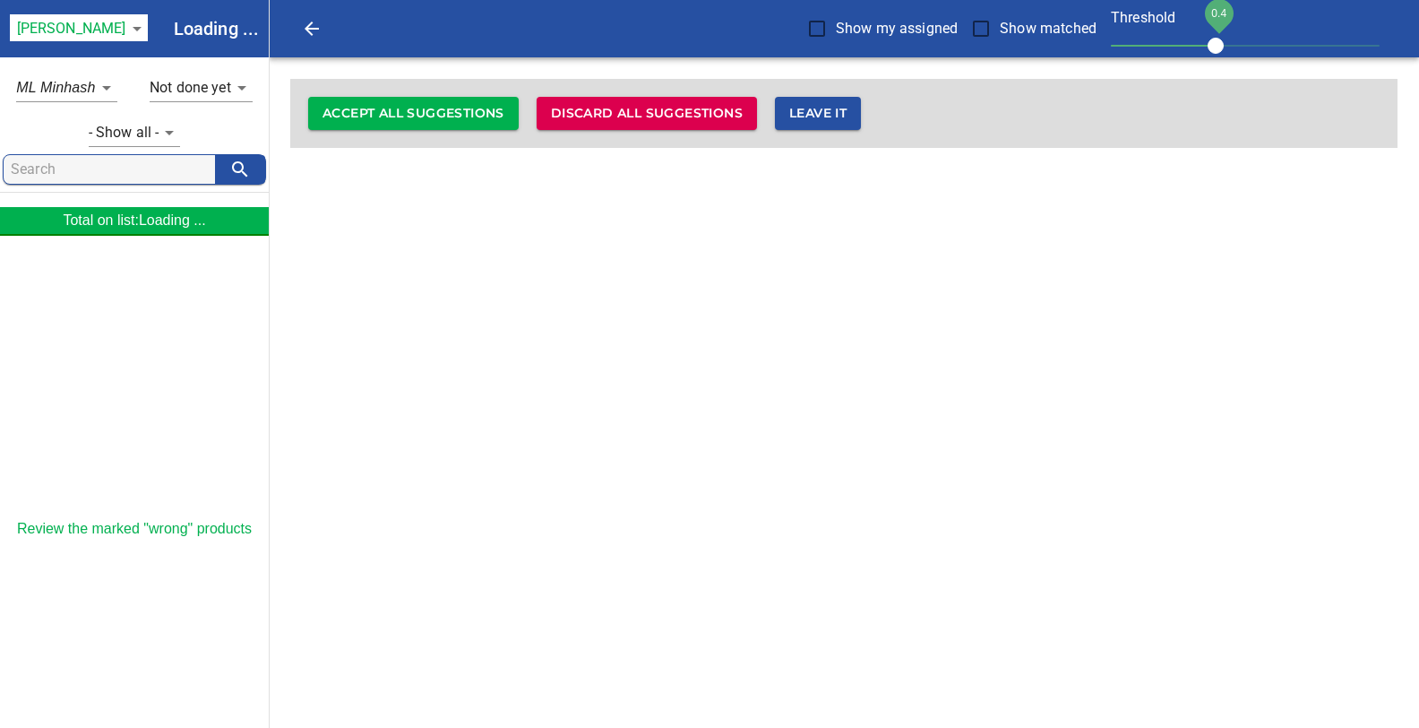
click at [60, 173] on input "search" at bounding box center [113, 169] width 204 height 29
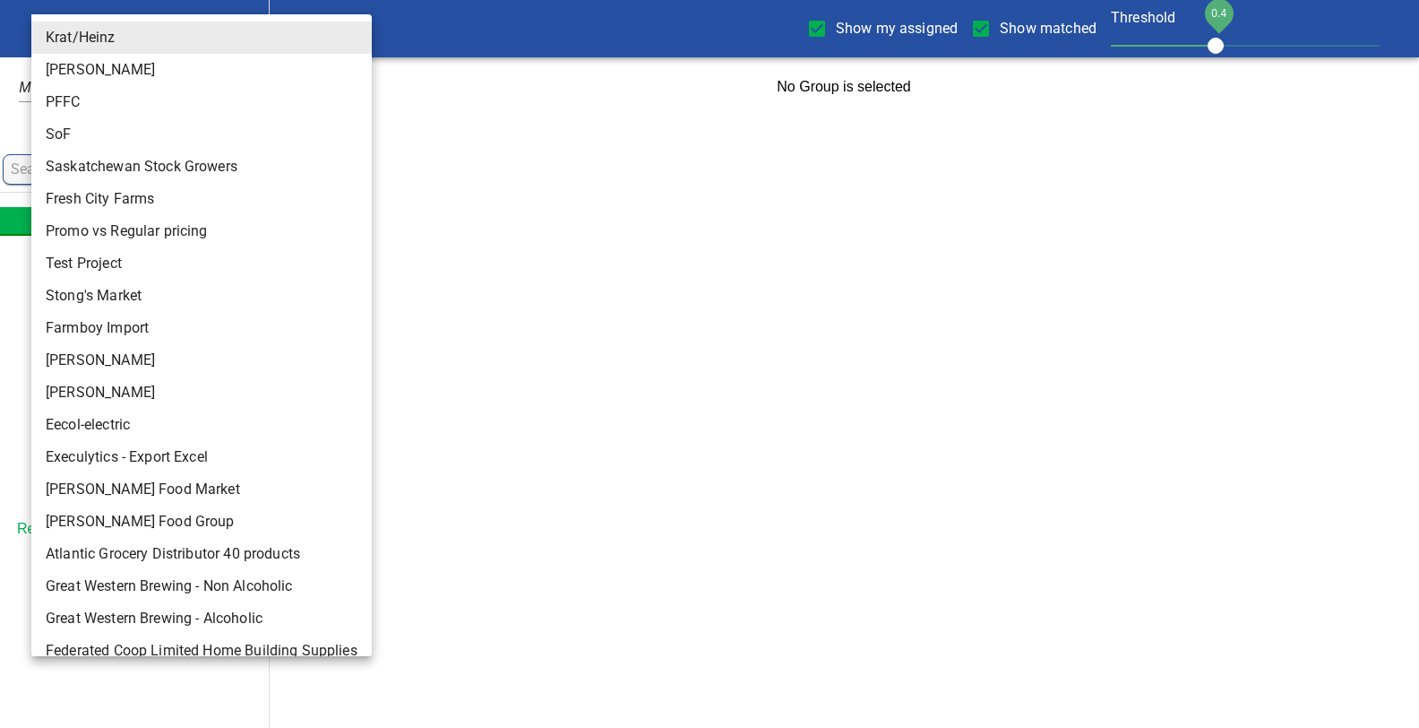
click at [117, 35] on body "tspan{white-space:pre} Show my assigned Show matched Threshold 0.4 Krat/Heinz 1…" at bounding box center [709, 58] width 1419 height 116
click at [76, 395] on li "Storck" at bounding box center [201, 392] width 341 height 32
type input "124"
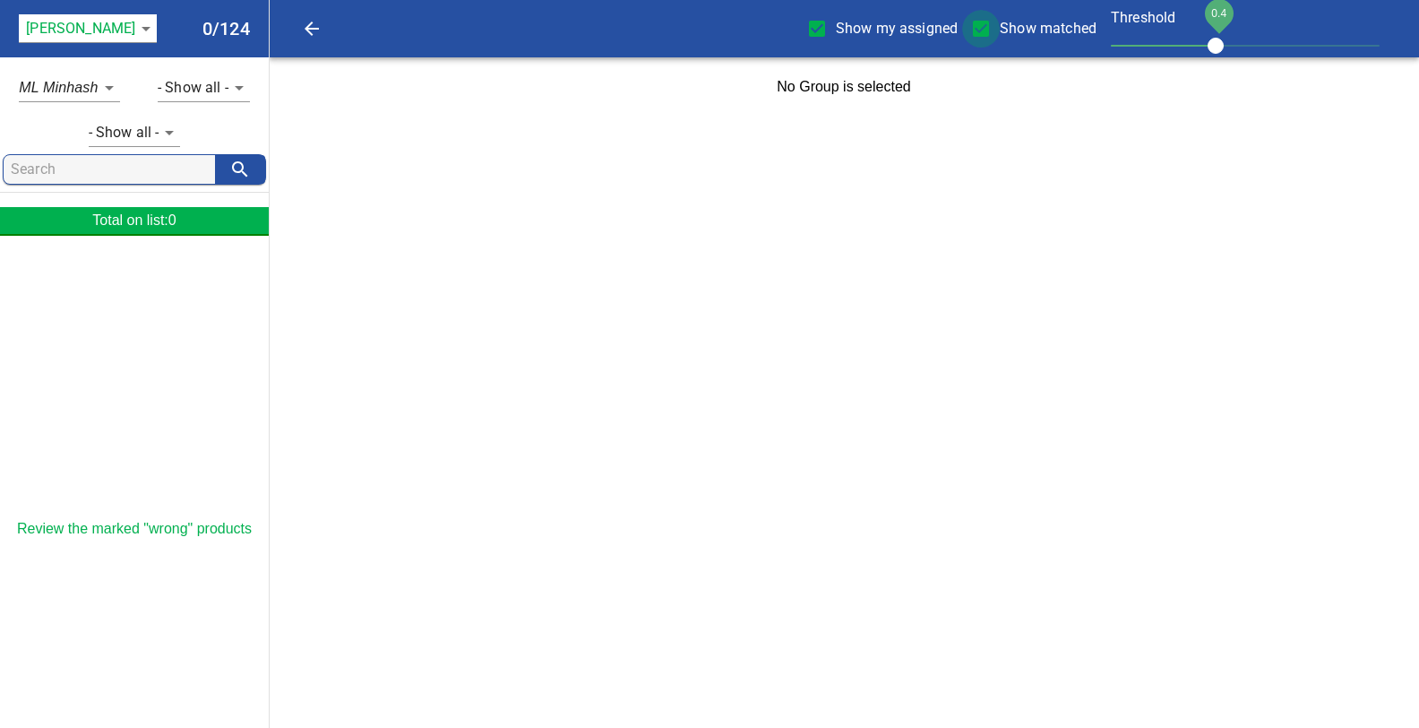
click at [984, 29] on input "Show matched" at bounding box center [981, 29] width 38 height 38
checkbox input "false"
click at [815, 29] on input "Show my assigned" at bounding box center [817, 29] width 38 height 38
checkbox input "false"
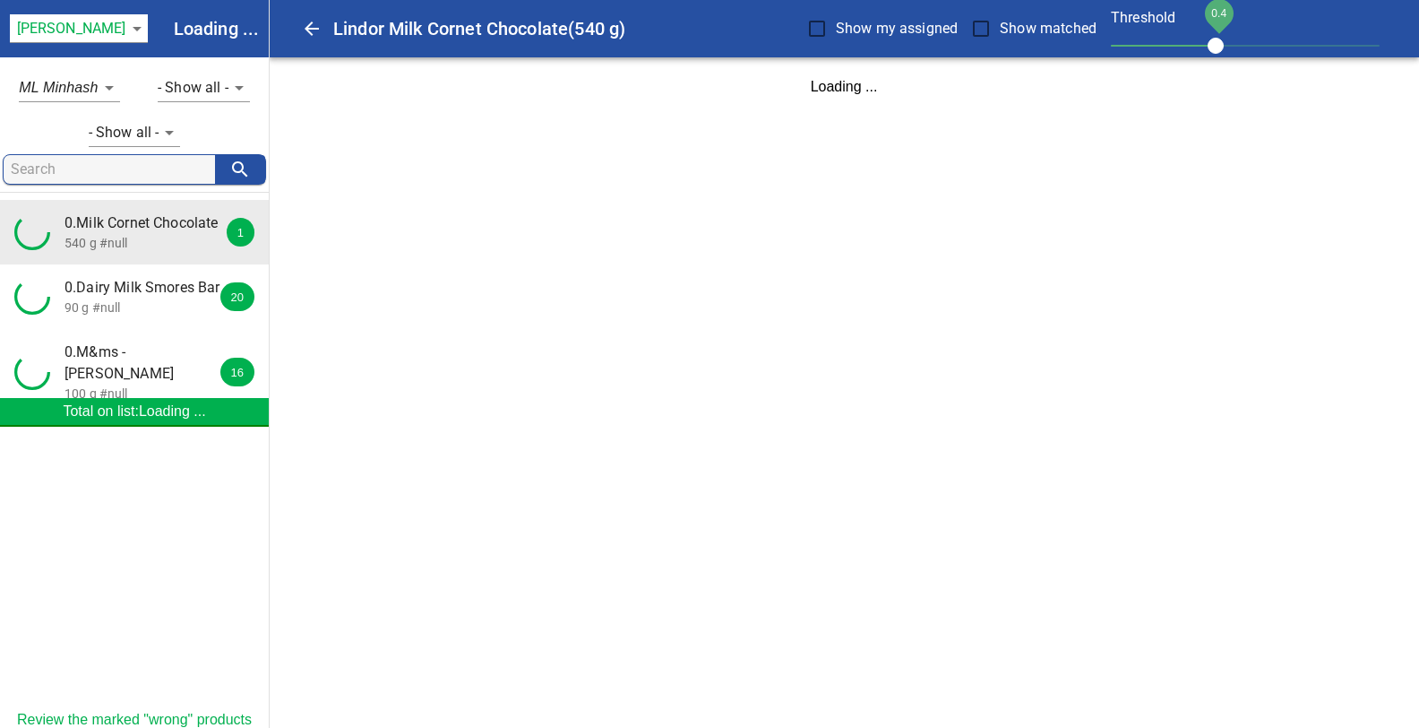
scroll to position [94, 0]
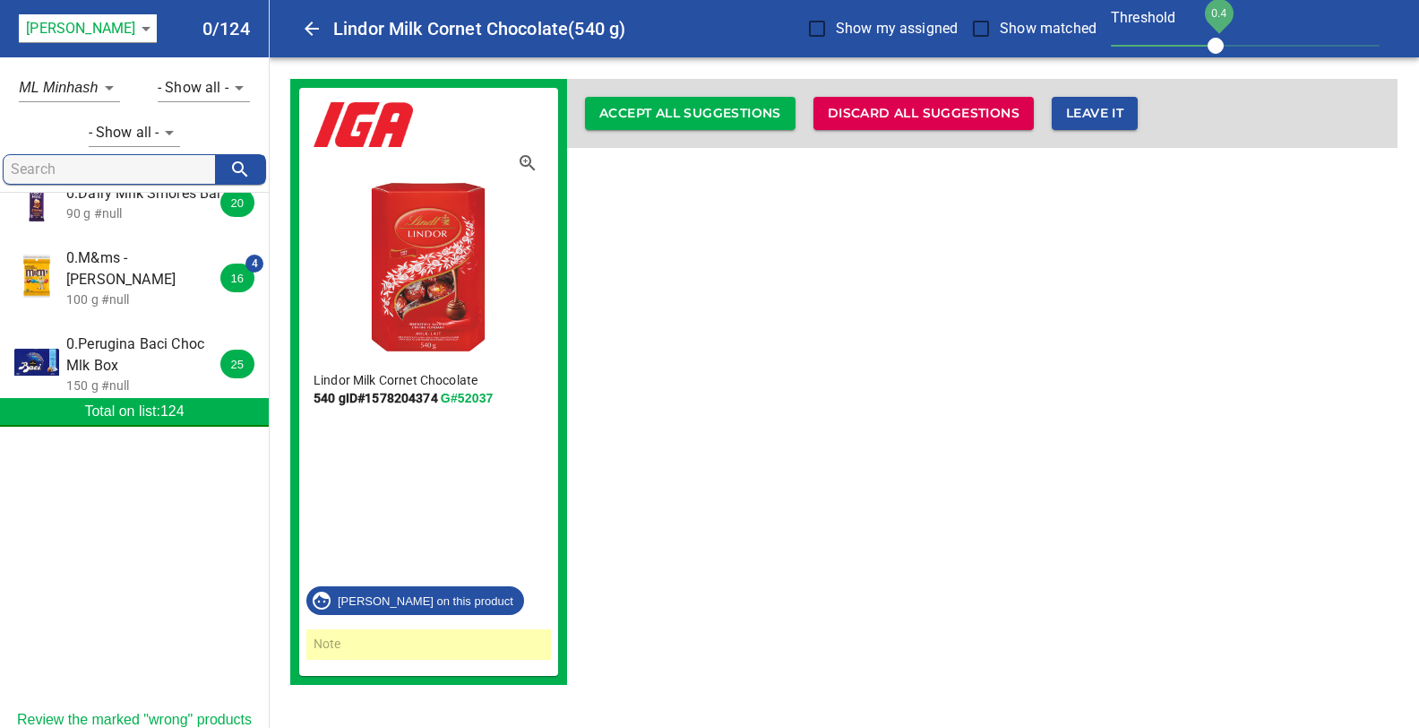
click at [82, 172] on input "search" at bounding box center [113, 169] width 204 height 29
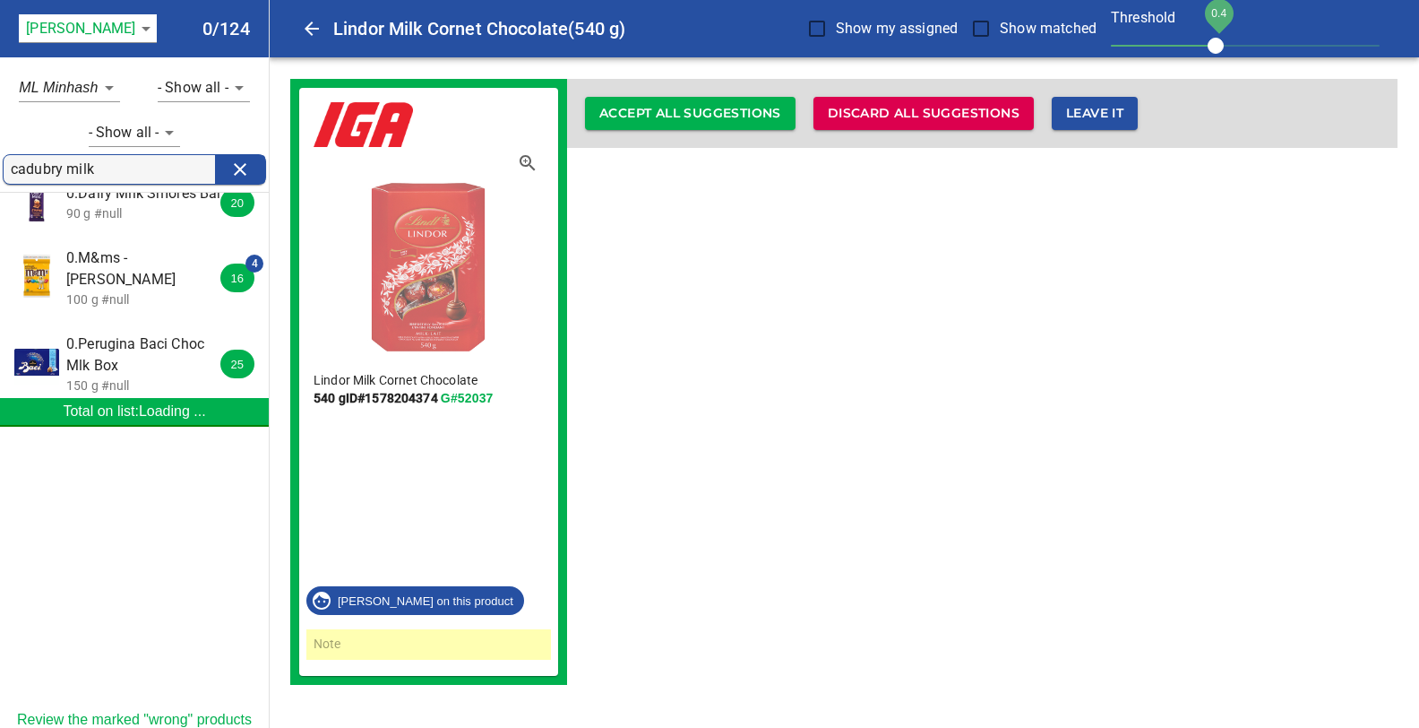
scroll to position [0, 0]
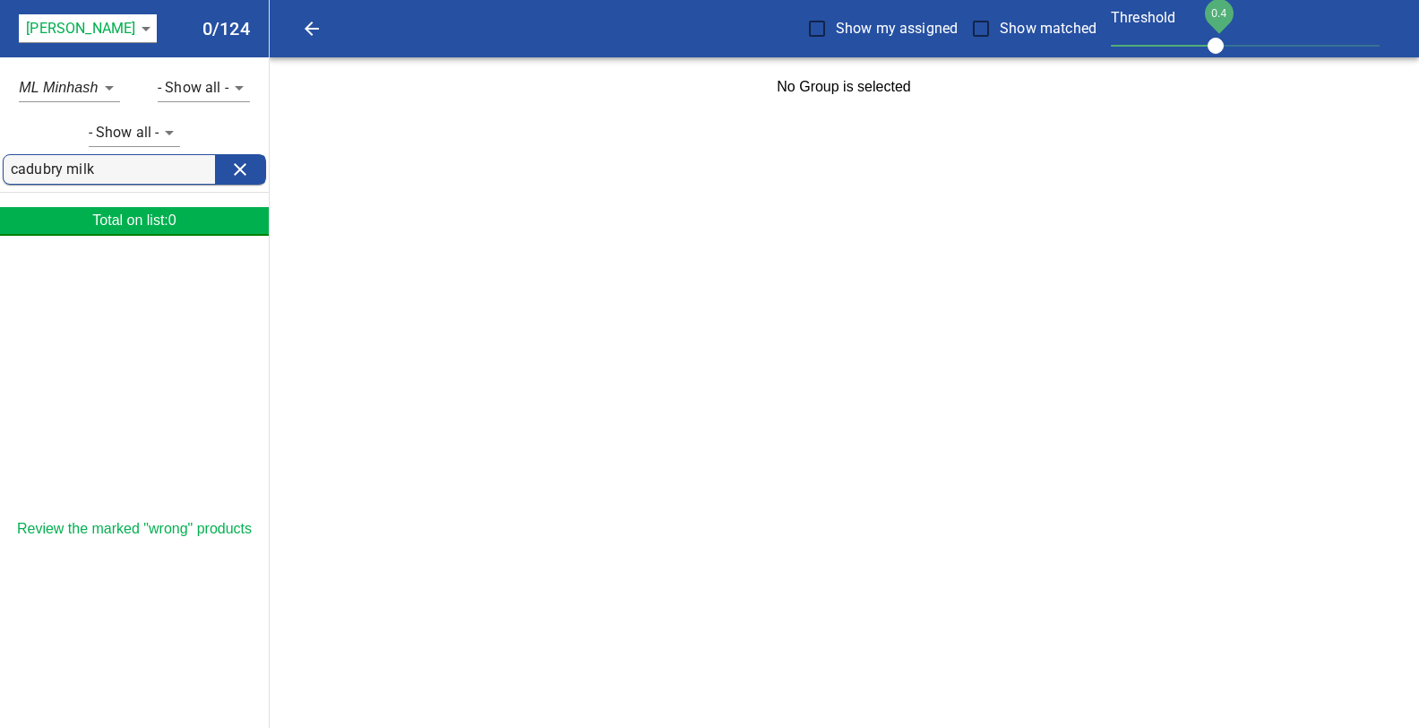
click at [65, 168] on input "cadubry milk" at bounding box center [113, 169] width 204 height 29
click at [101, 168] on input "cadbury milk" at bounding box center [113, 169] width 204 height 29
type input "cadbury"
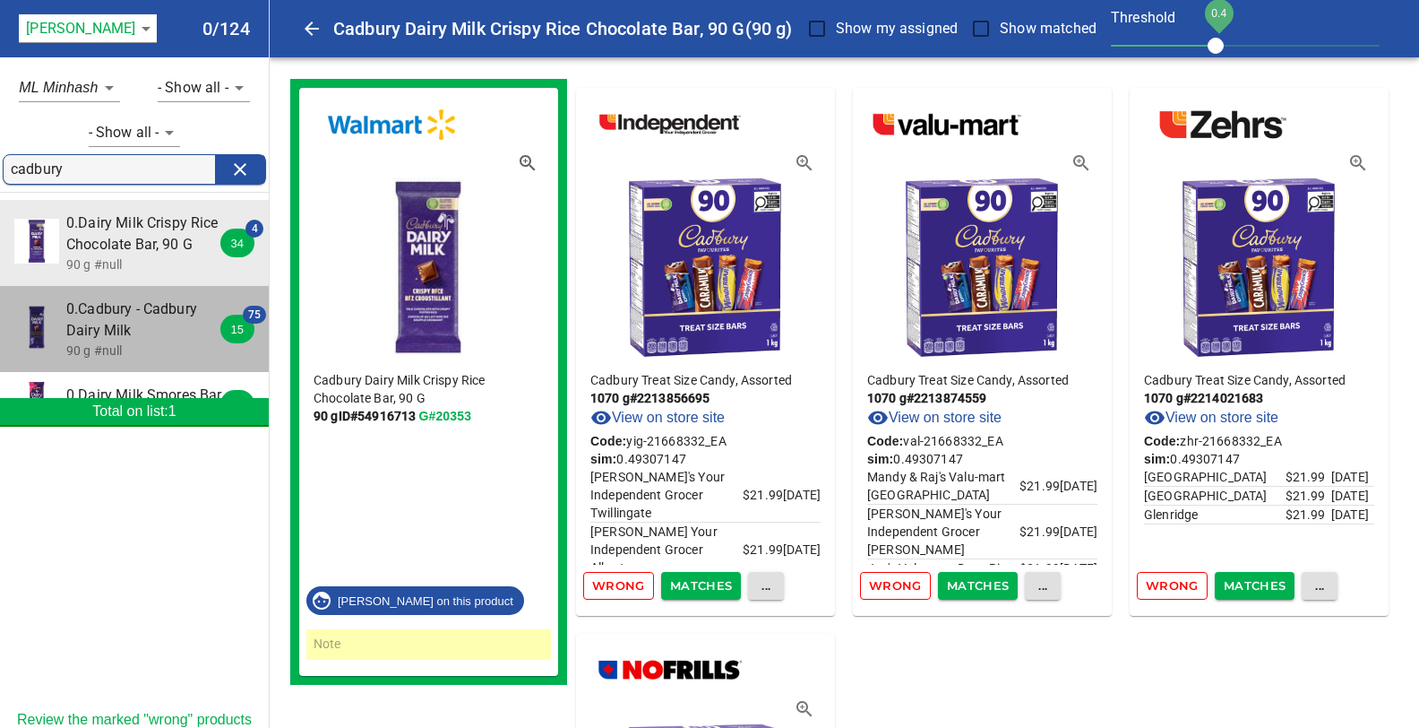
click at [104, 332] on span "0.Cadbury - Cadbury Dairy Milk" at bounding box center [146, 319] width 160 height 43
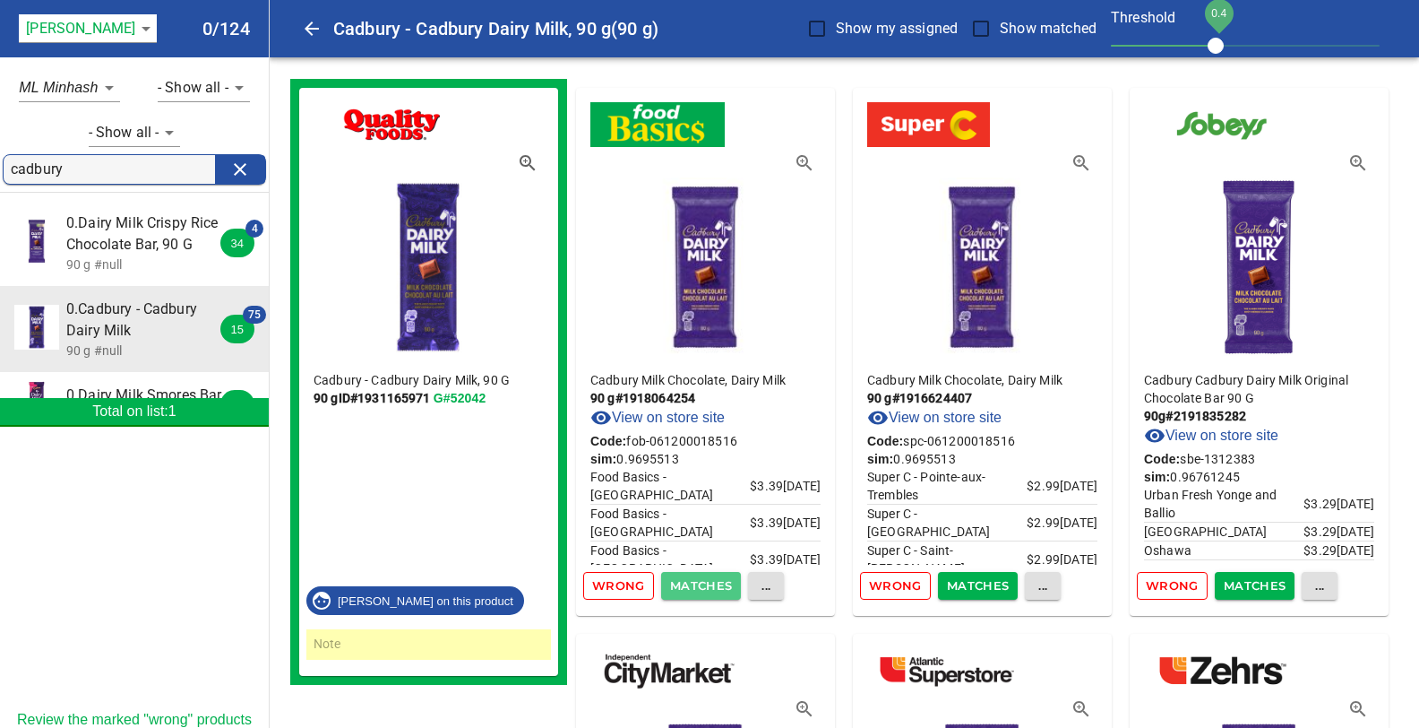
click at [716, 584] on span "Matches" at bounding box center [701, 585] width 63 height 21
click at [690, 579] on span "Matches" at bounding box center [701, 585] width 63 height 21
click at [979, 584] on span "Matches" at bounding box center [978, 585] width 63 height 21
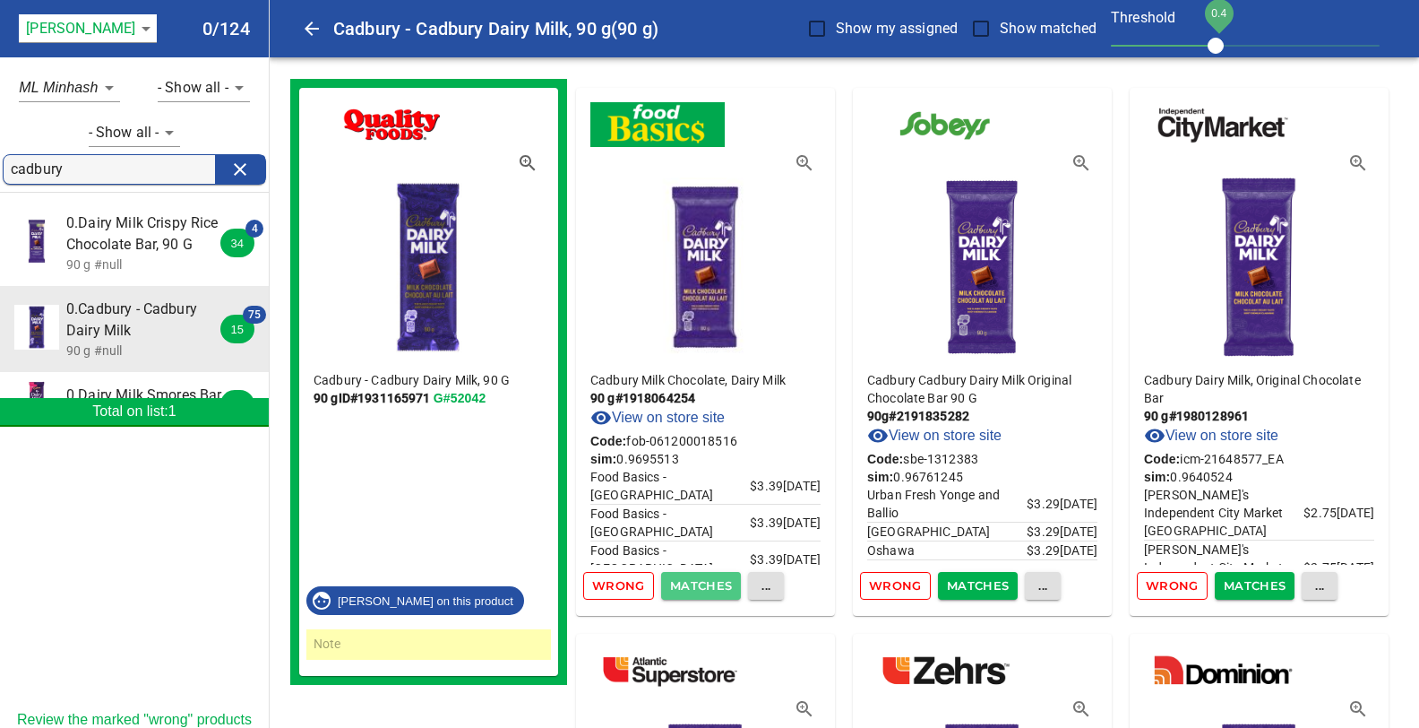
click at [689, 591] on span "Matches" at bounding box center [701, 585] width 63 height 21
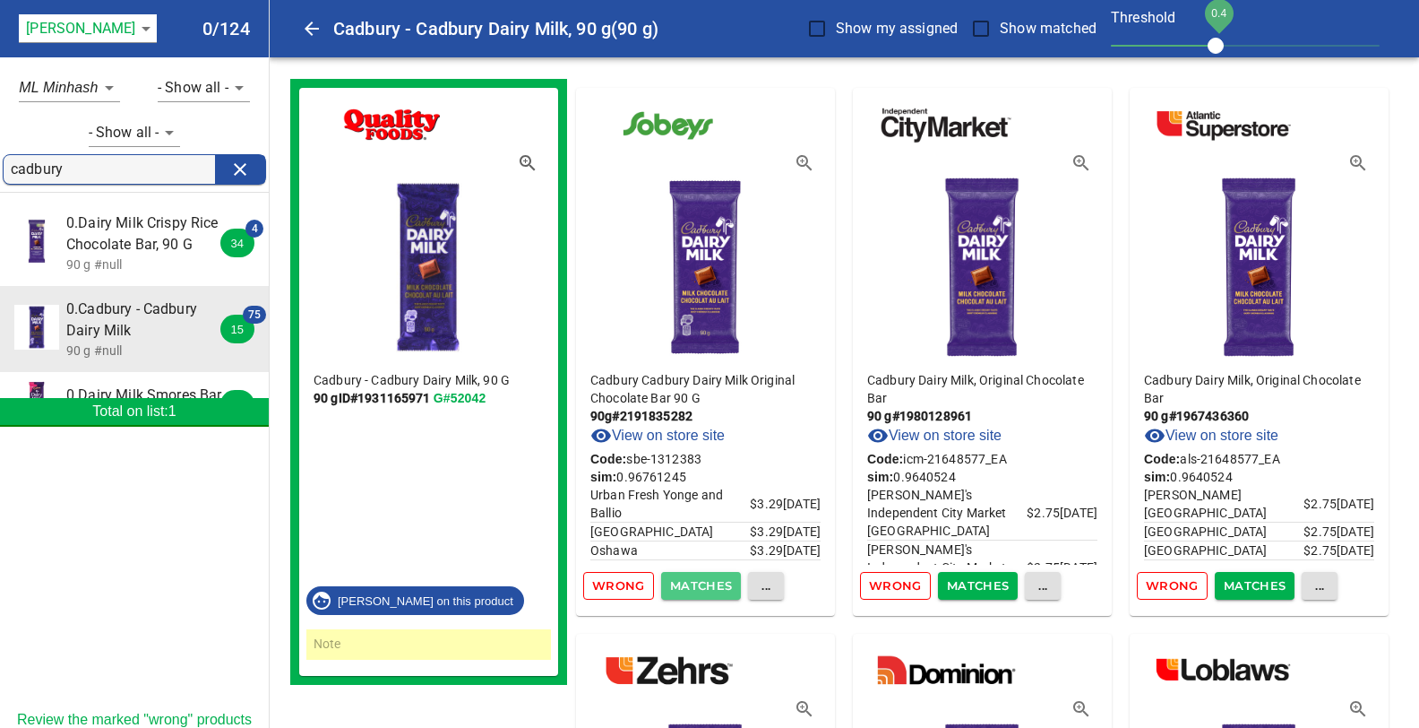
click at [689, 587] on span "Matches" at bounding box center [701, 585] width 63 height 21
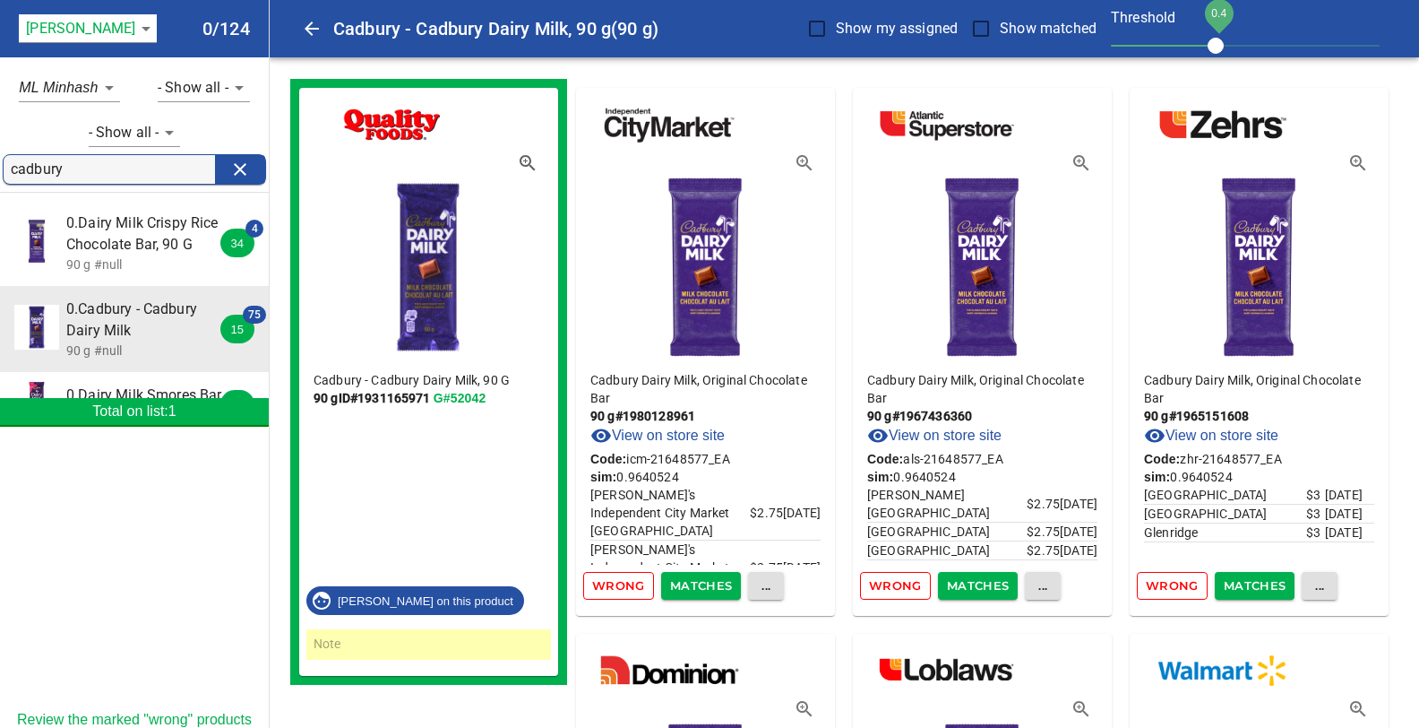
click at [689, 587] on span "Matches" at bounding box center [701, 585] width 63 height 21
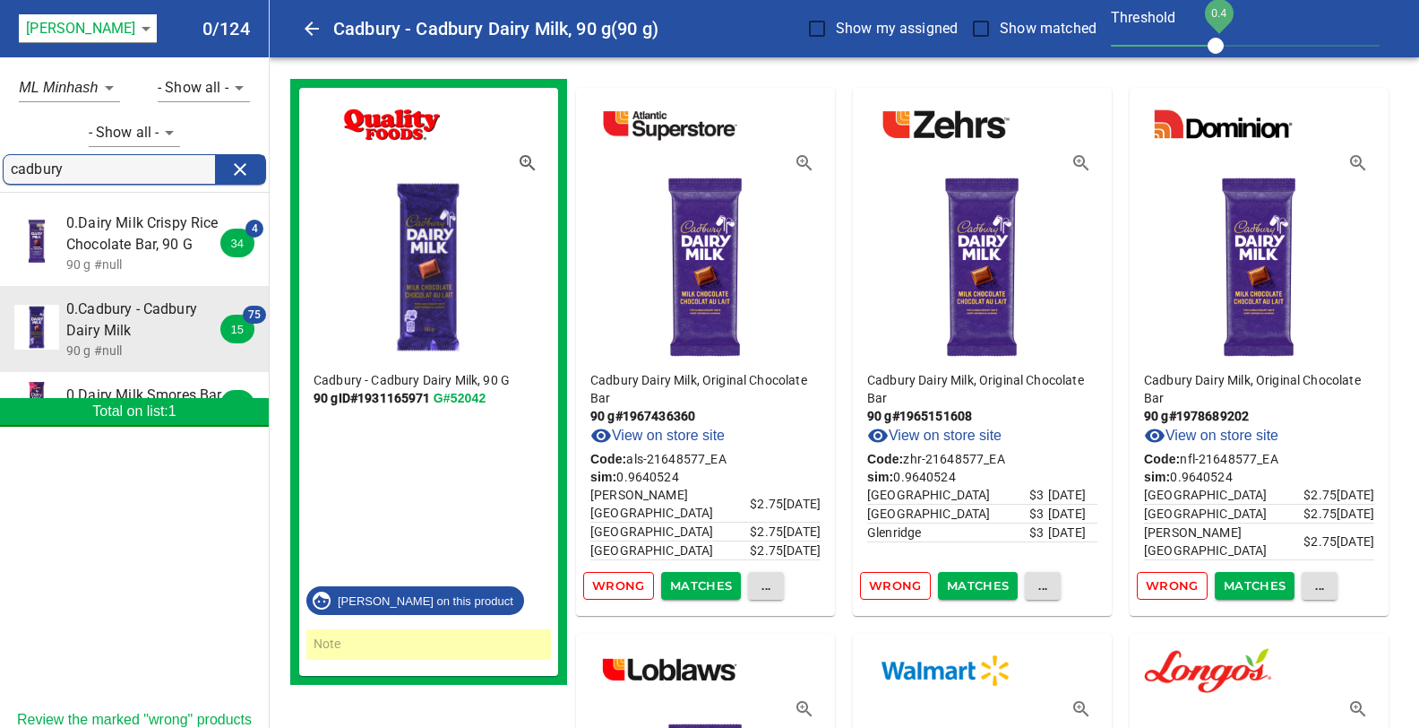
click at [689, 587] on span "Matches" at bounding box center [701, 585] width 63 height 21
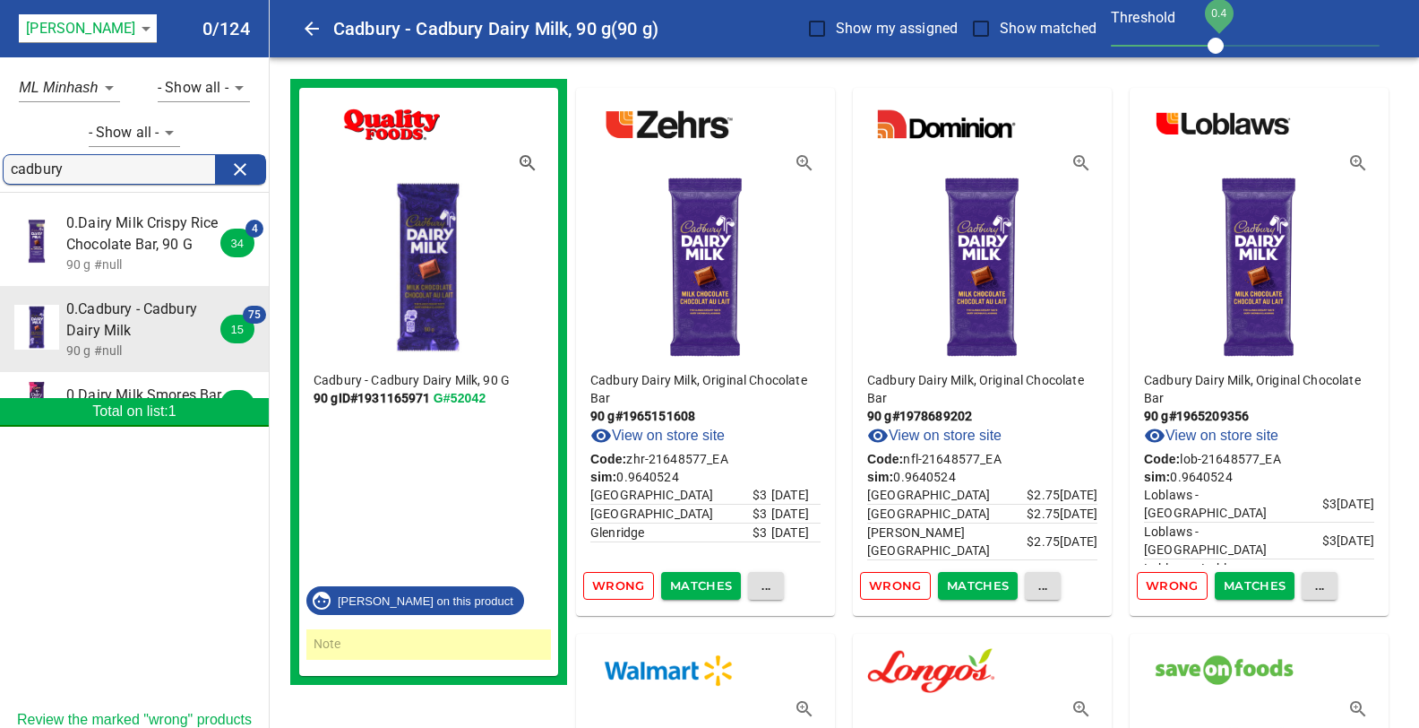
click at [689, 587] on span "Matches" at bounding box center [701, 585] width 63 height 21
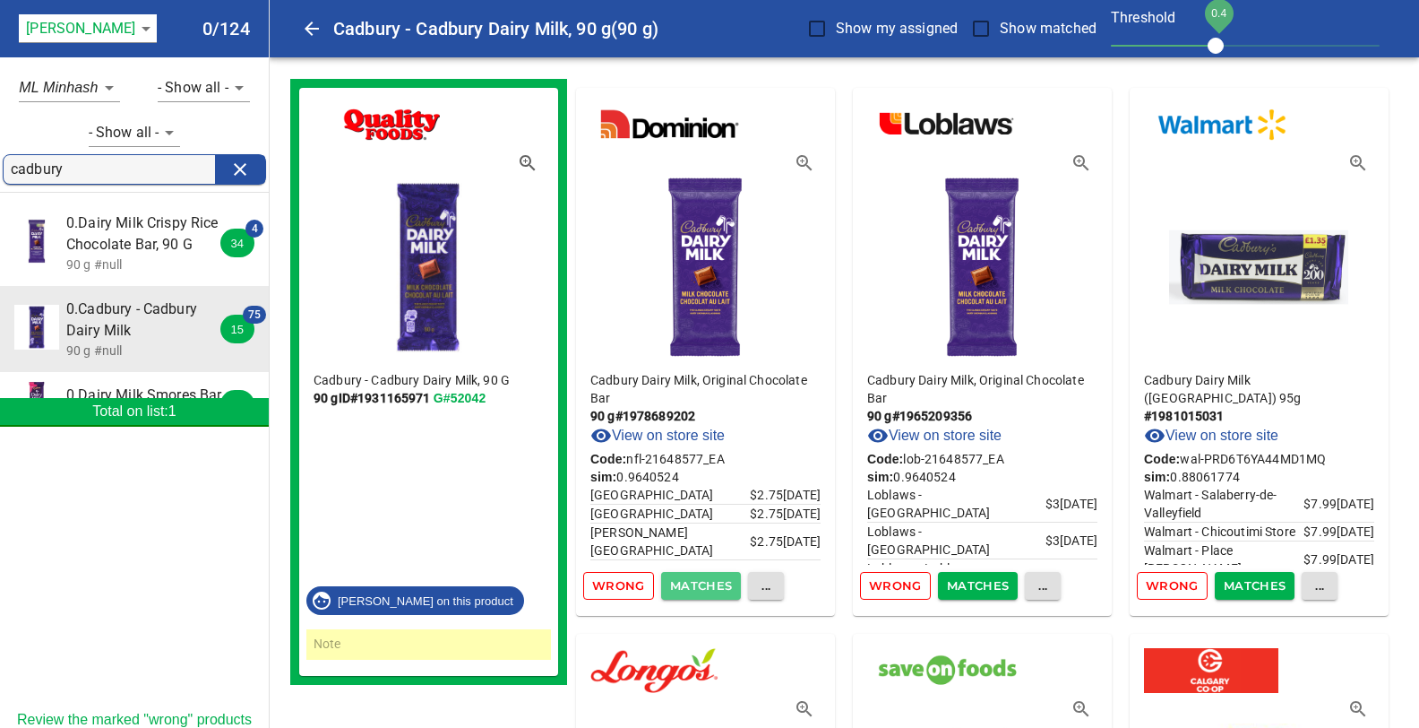
click at [689, 587] on span "Matches" at bounding box center [701, 585] width 63 height 21
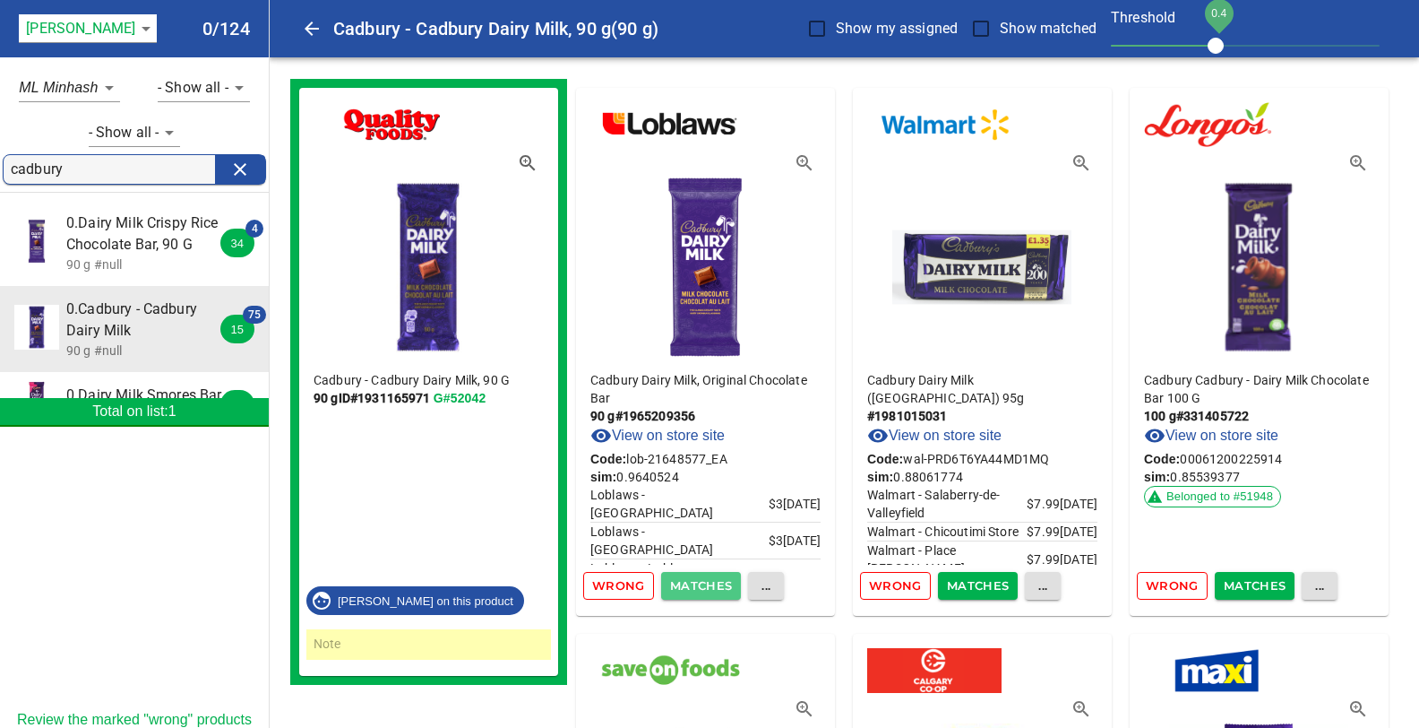
click at [689, 587] on span "Matches" at bounding box center [701, 585] width 63 height 21
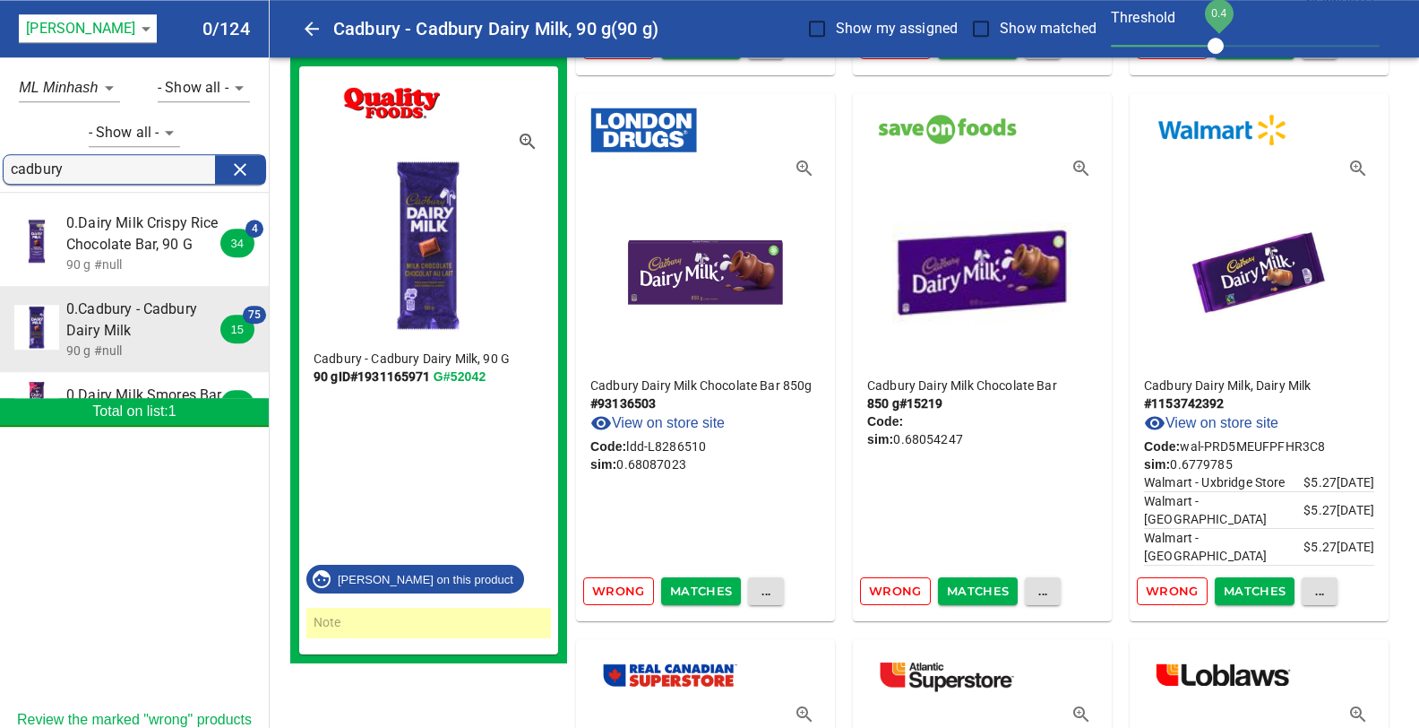
scroll to position [11449, 0]
click at [1358, 161] on icon "button" at bounding box center [1357, 168] width 15 height 15
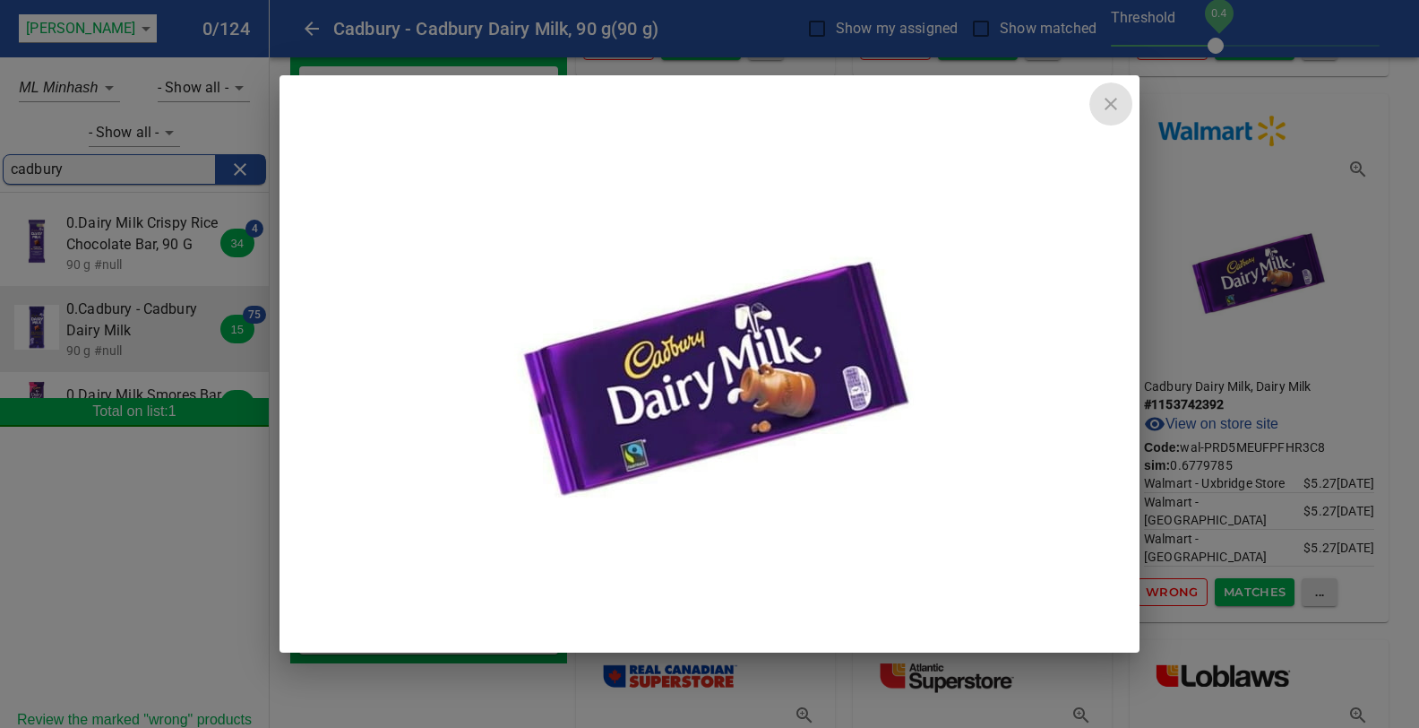
click at [1113, 101] on icon "close" at bounding box center [1111, 104] width 13 height 13
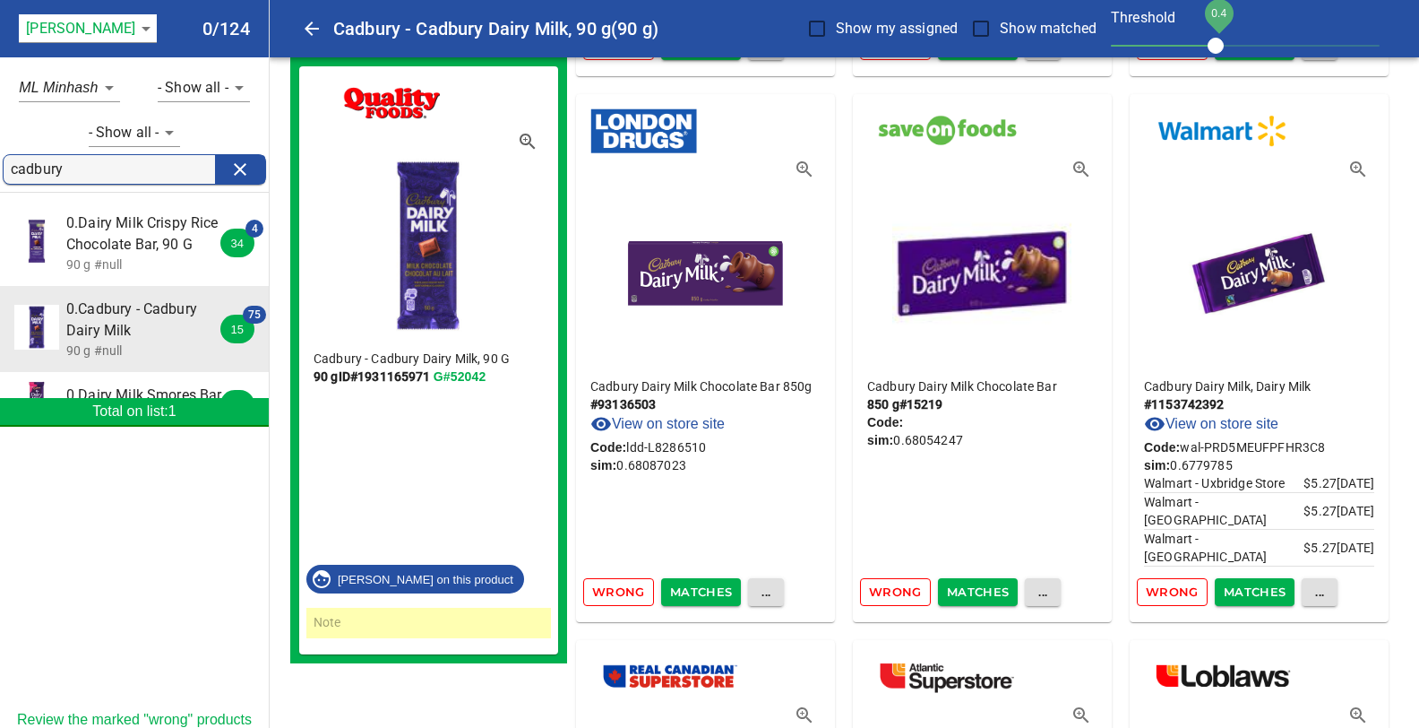
click at [1243, 419] on link "View on store site" at bounding box center [1211, 424] width 134 height 22
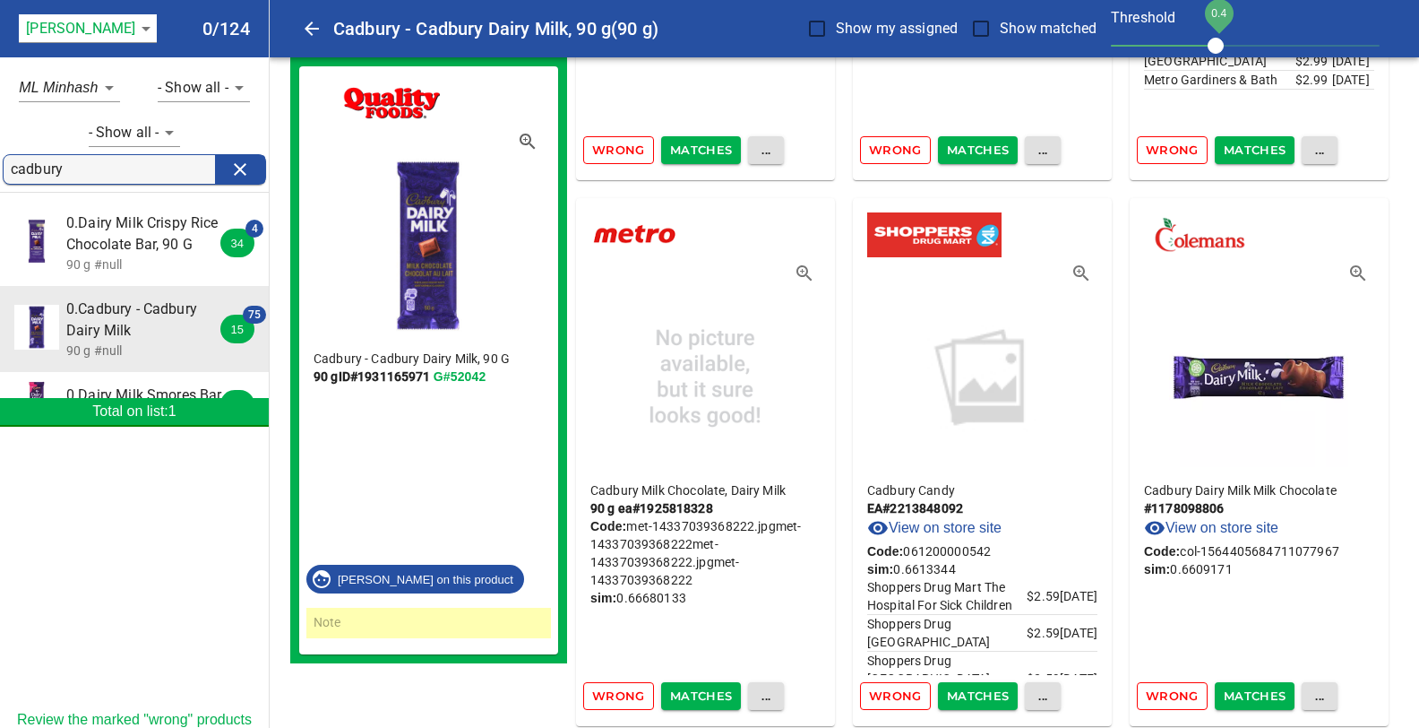
scroll to position [15708, 0]
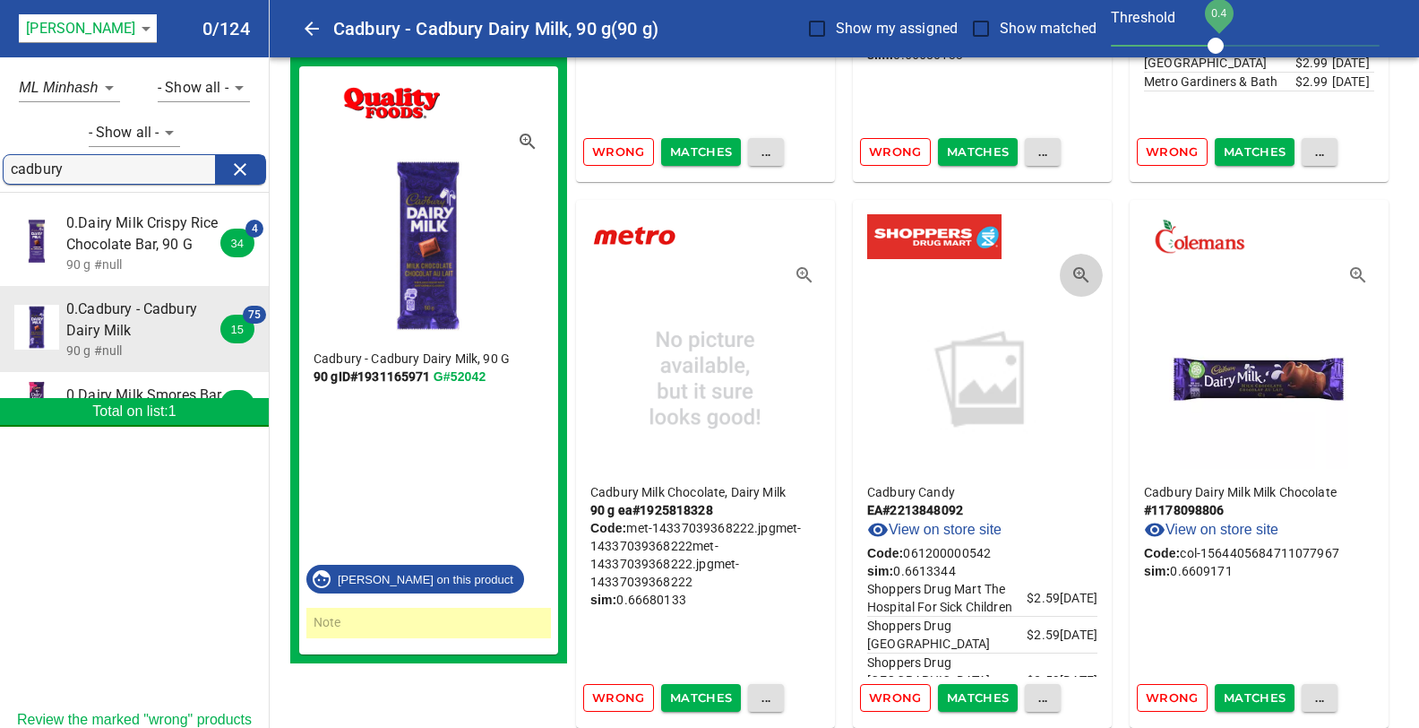
click at [1078, 264] on icon "button" at bounding box center [1082, 275] width 22 height 22
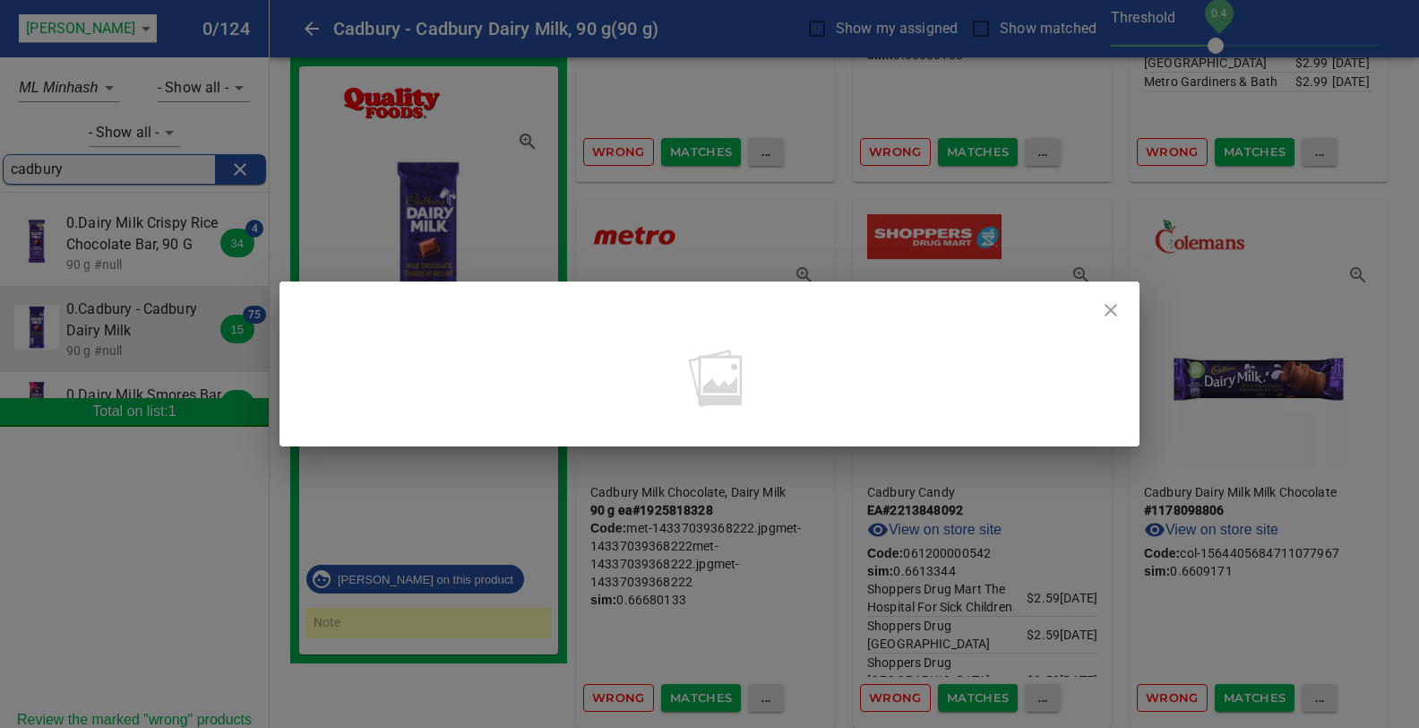
click at [1110, 309] on icon "close" at bounding box center [1111, 310] width 13 height 13
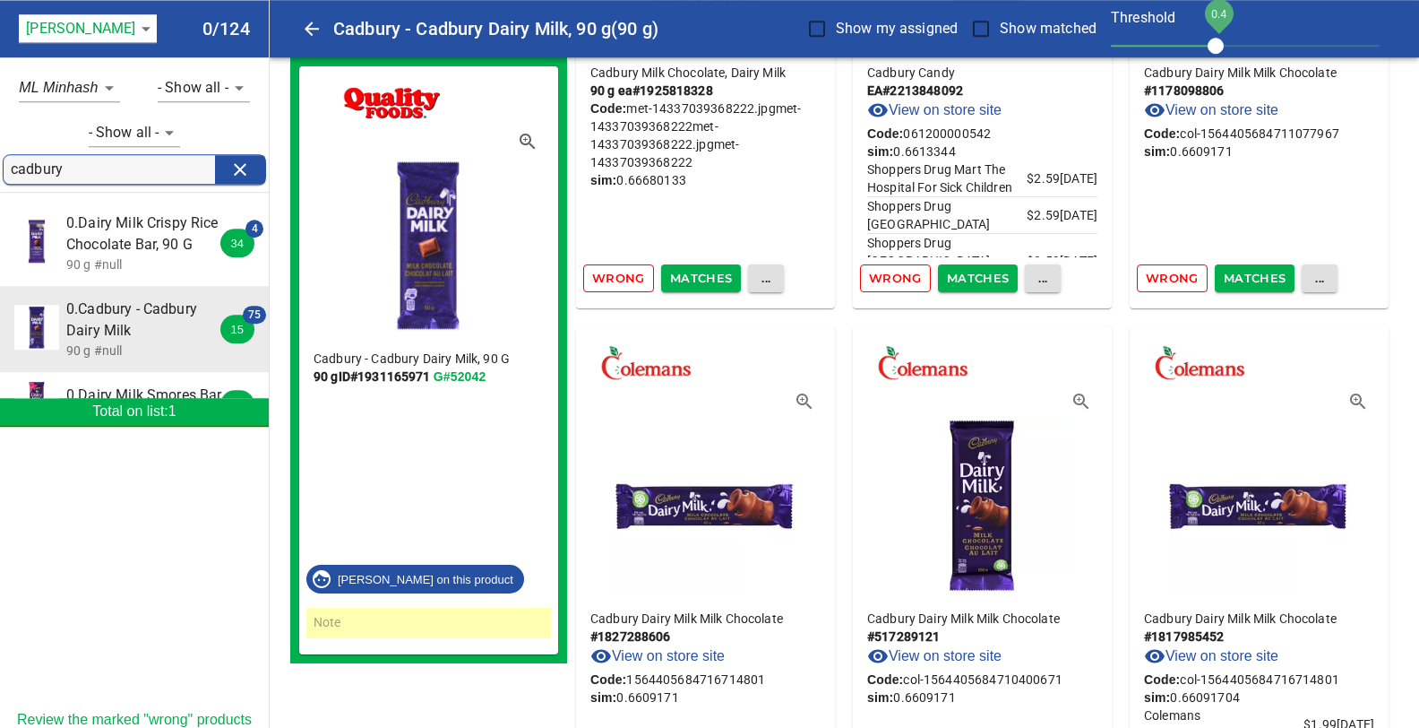
scroll to position [16181, 0]
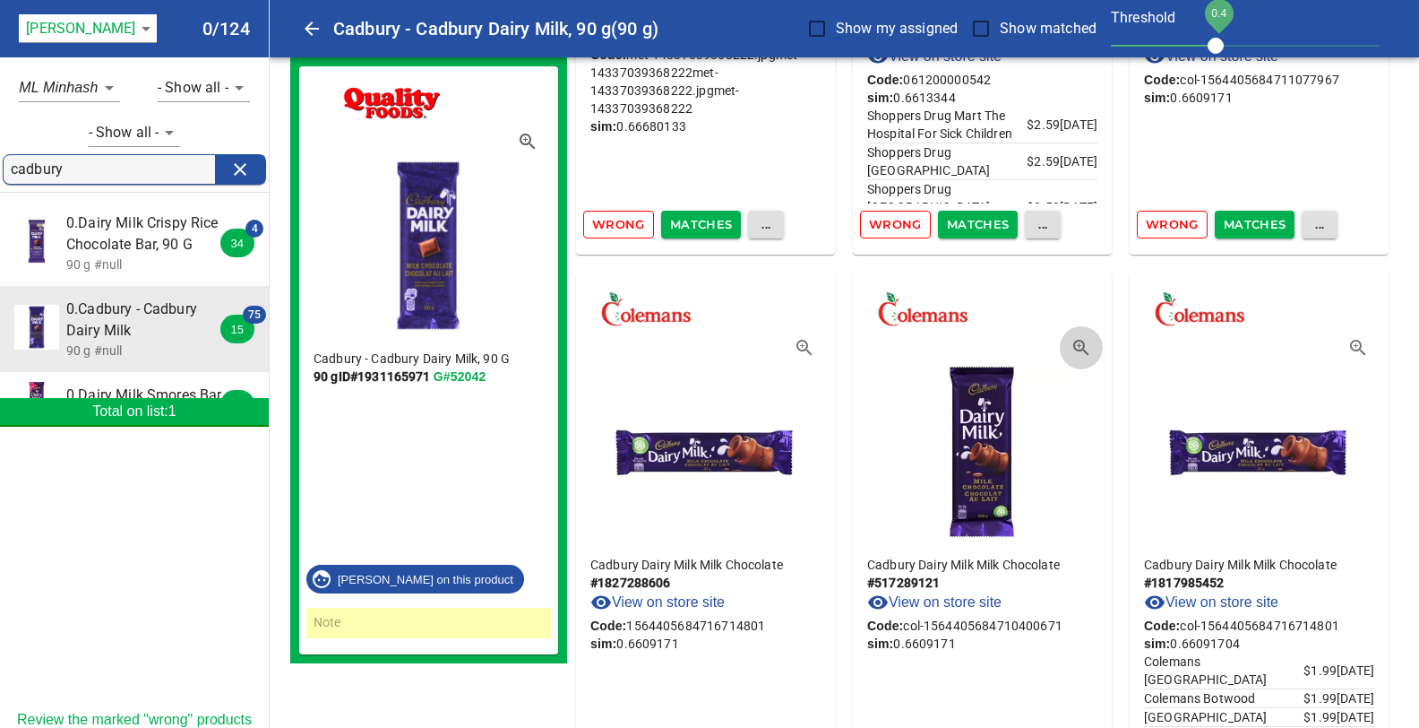
click at [1082, 338] on icon "button" at bounding box center [1082, 348] width 22 height 22
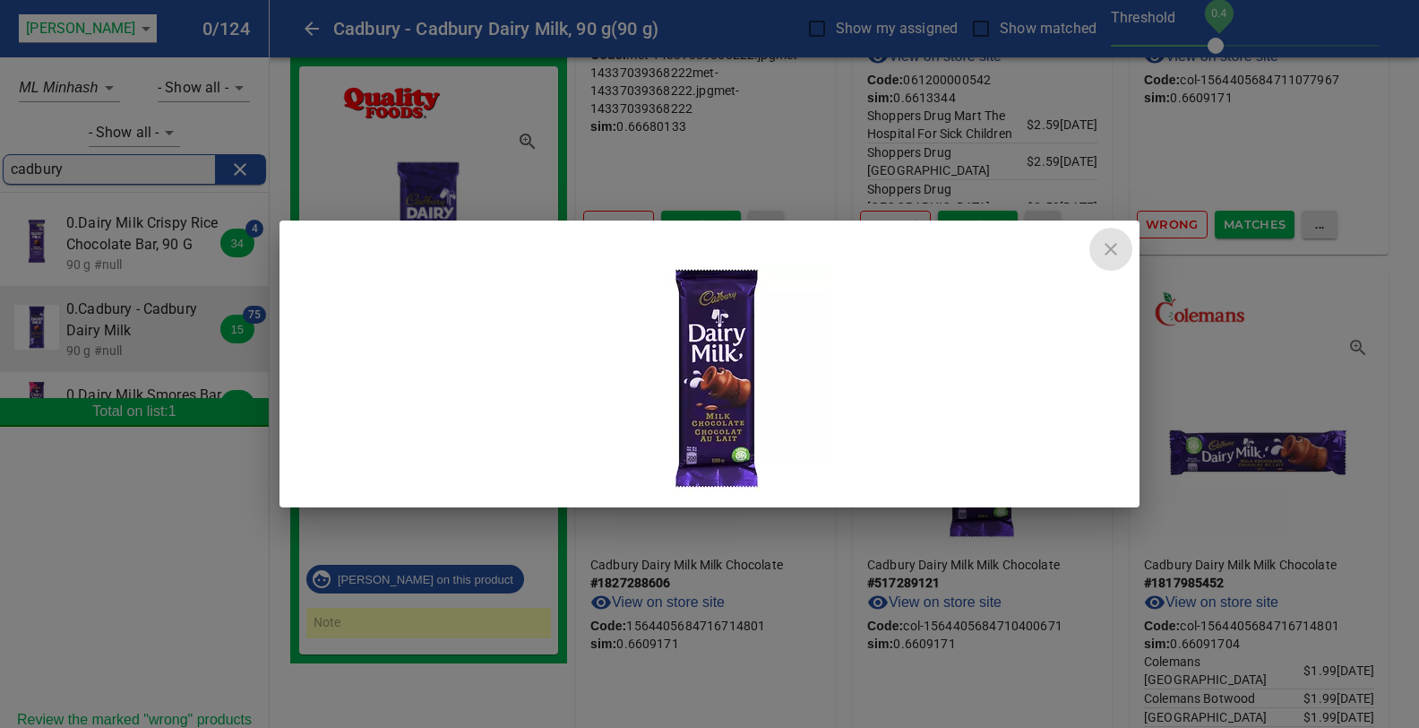
click at [1117, 248] on icon "close" at bounding box center [1111, 249] width 22 height 22
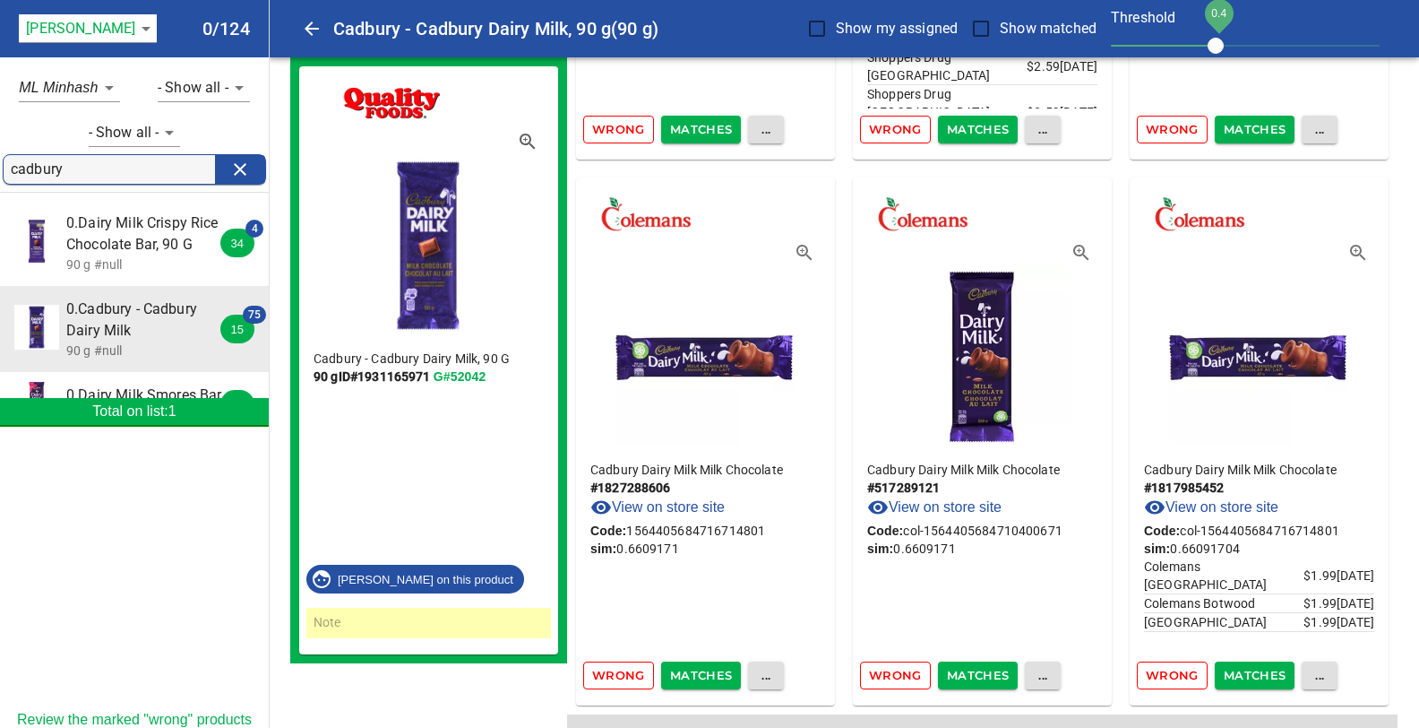
scroll to position [16345, 0]
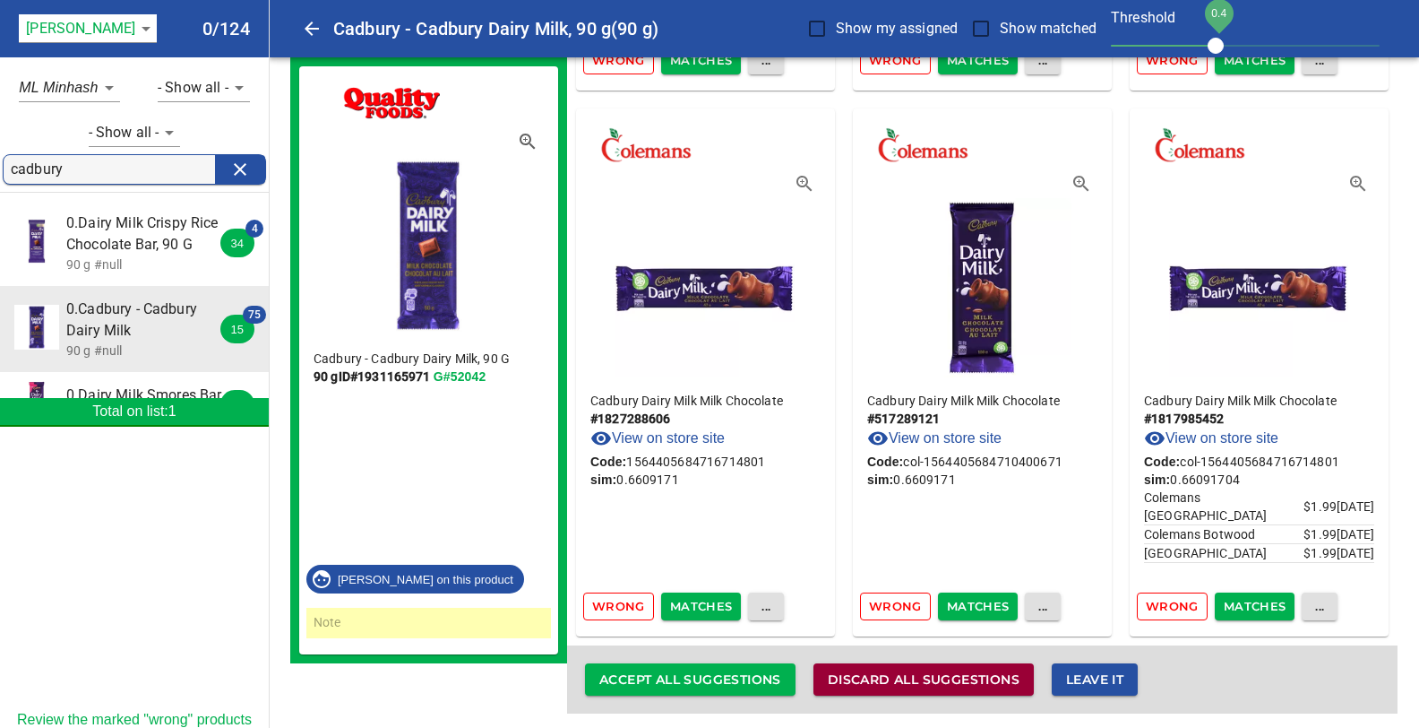
click at [884, 670] on span "Discard all suggestions" at bounding box center [924, 679] width 192 height 22
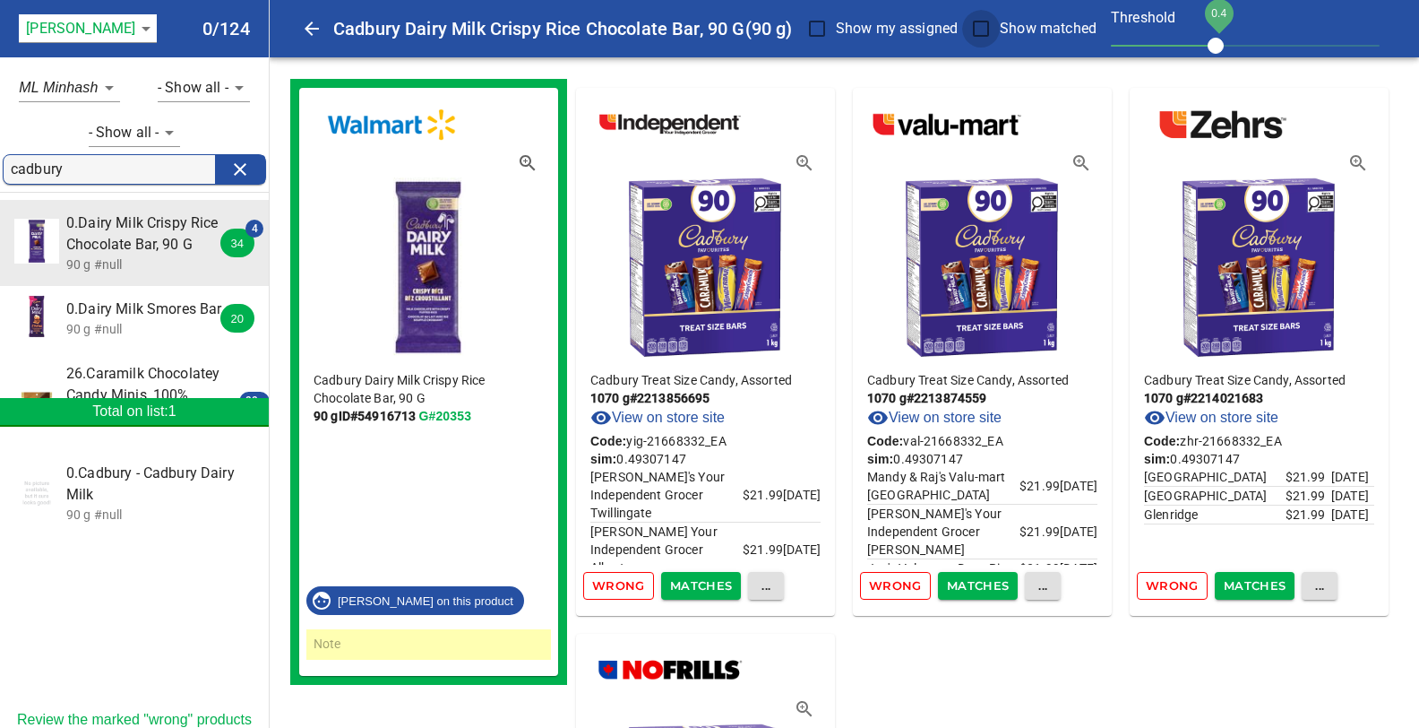
click at [979, 29] on input "Show matched" at bounding box center [981, 29] width 38 height 38
checkbox input "true"
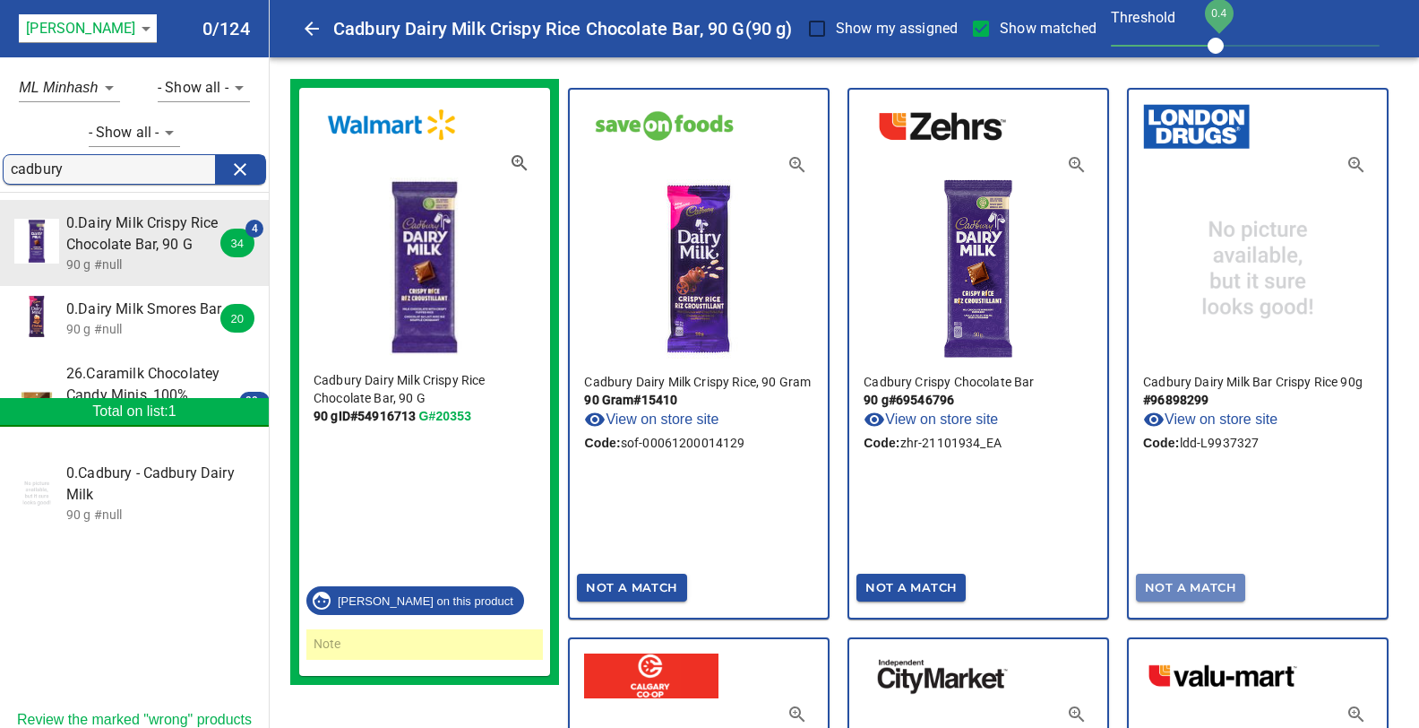
click at [1185, 579] on span "Not A Match" at bounding box center [1190, 587] width 91 height 21
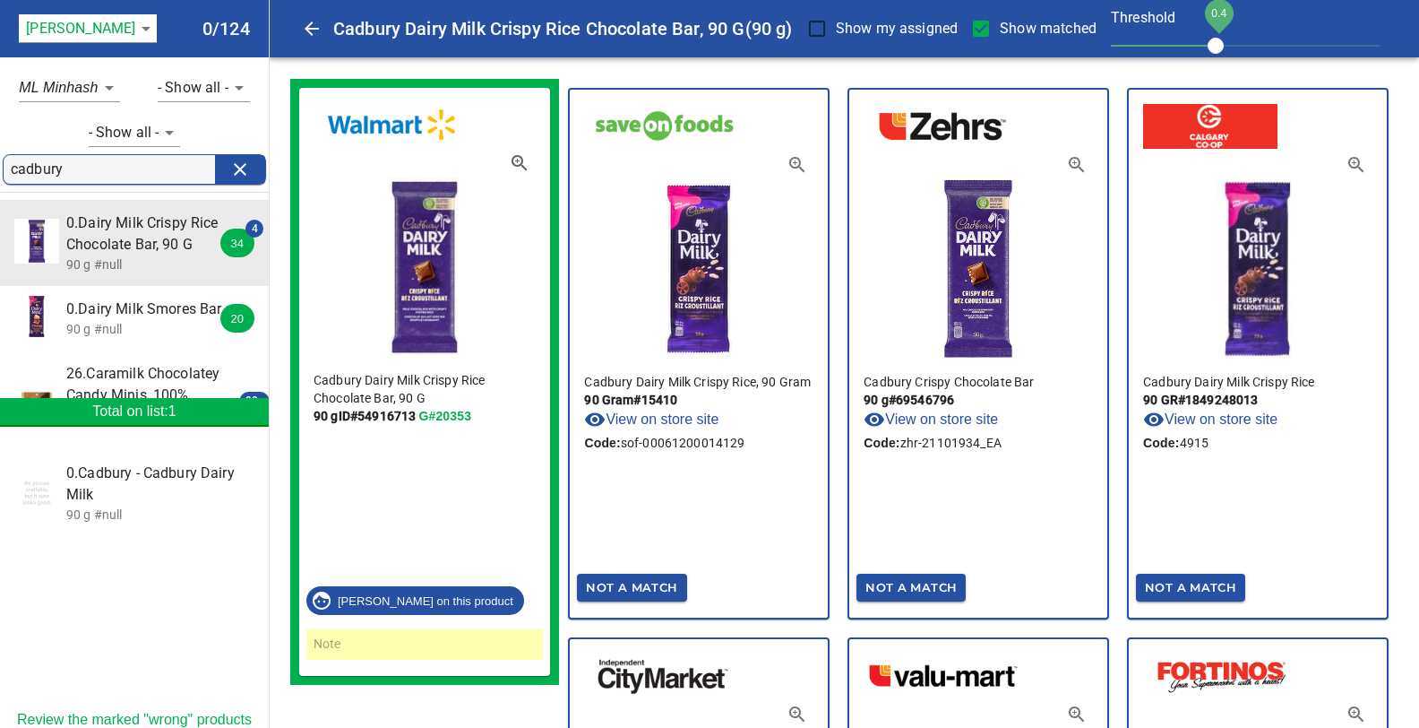
click at [103, 474] on span "0.Cadbury - Cadbury Dairy Milk" at bounding box center [160, 483] width 188 height 43
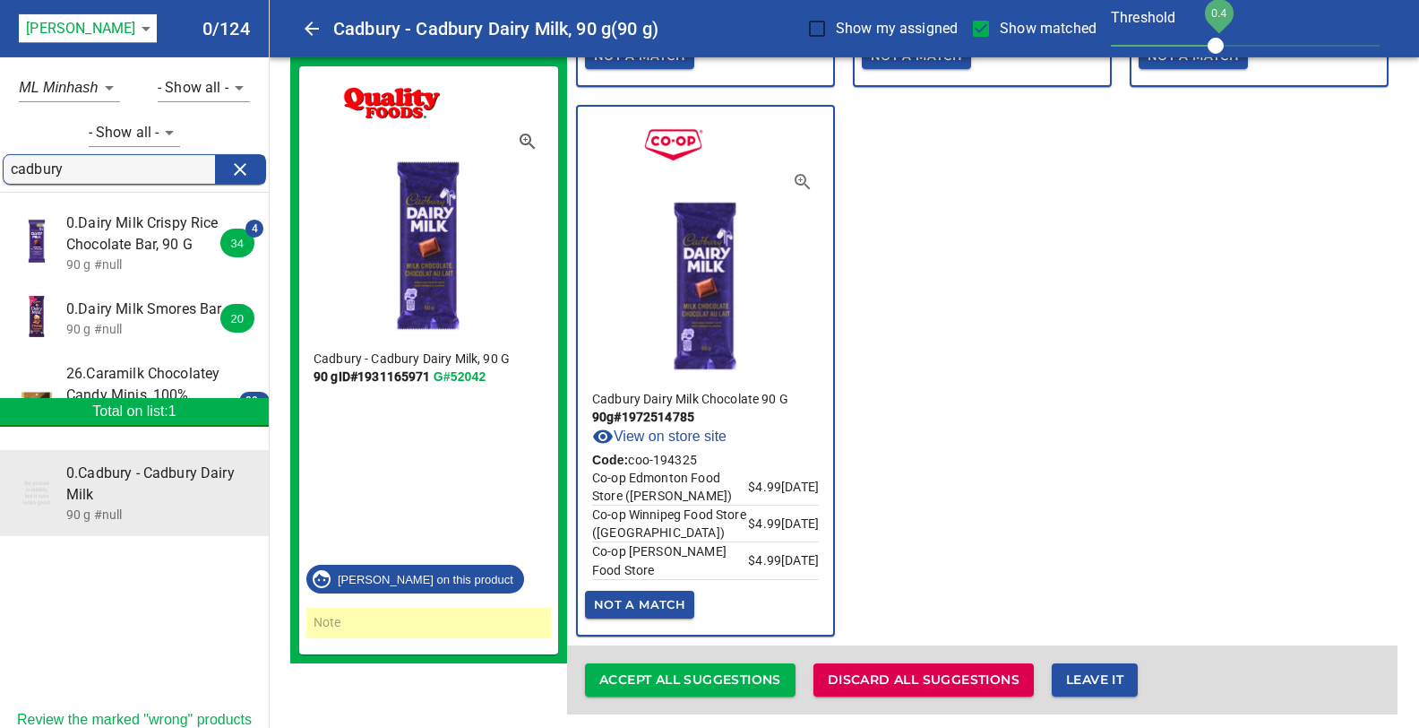
scroll to position [3826, 0]
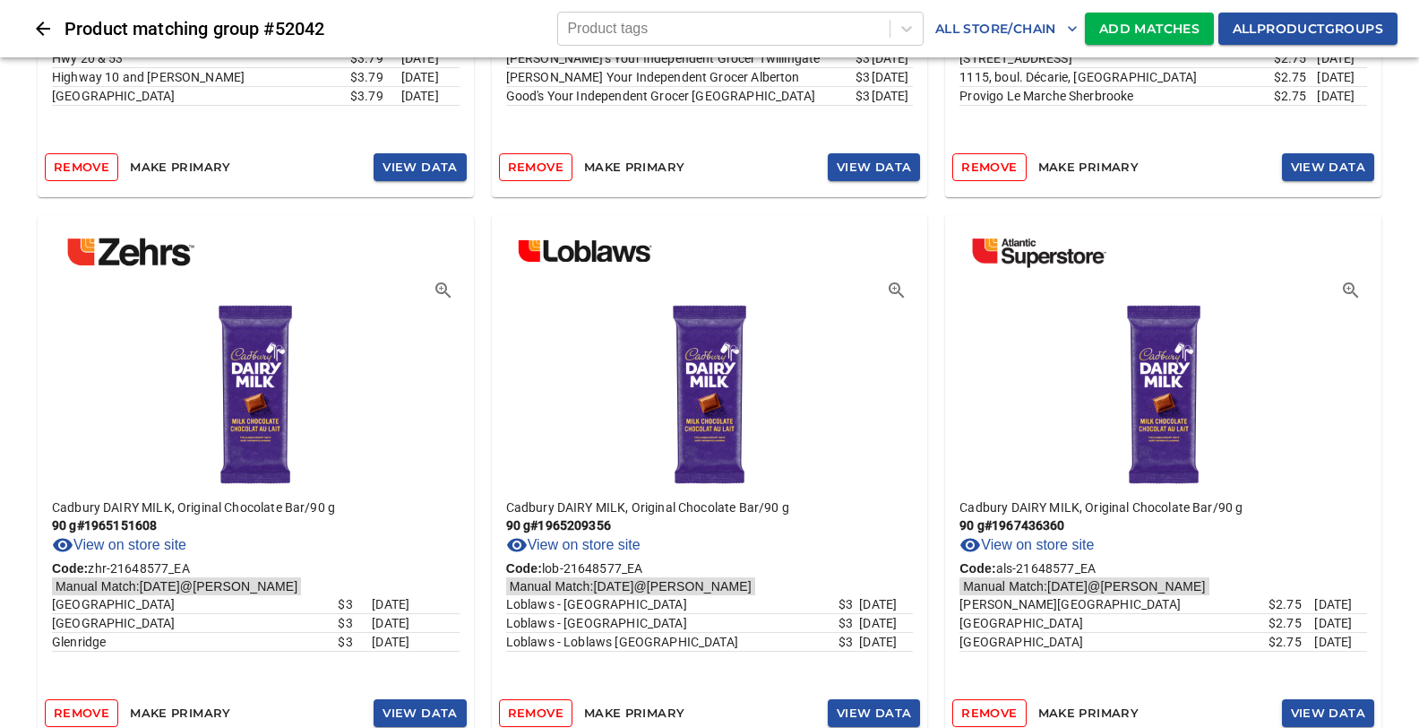
scroll to position [2329, 0]
